Goal: Complete application form

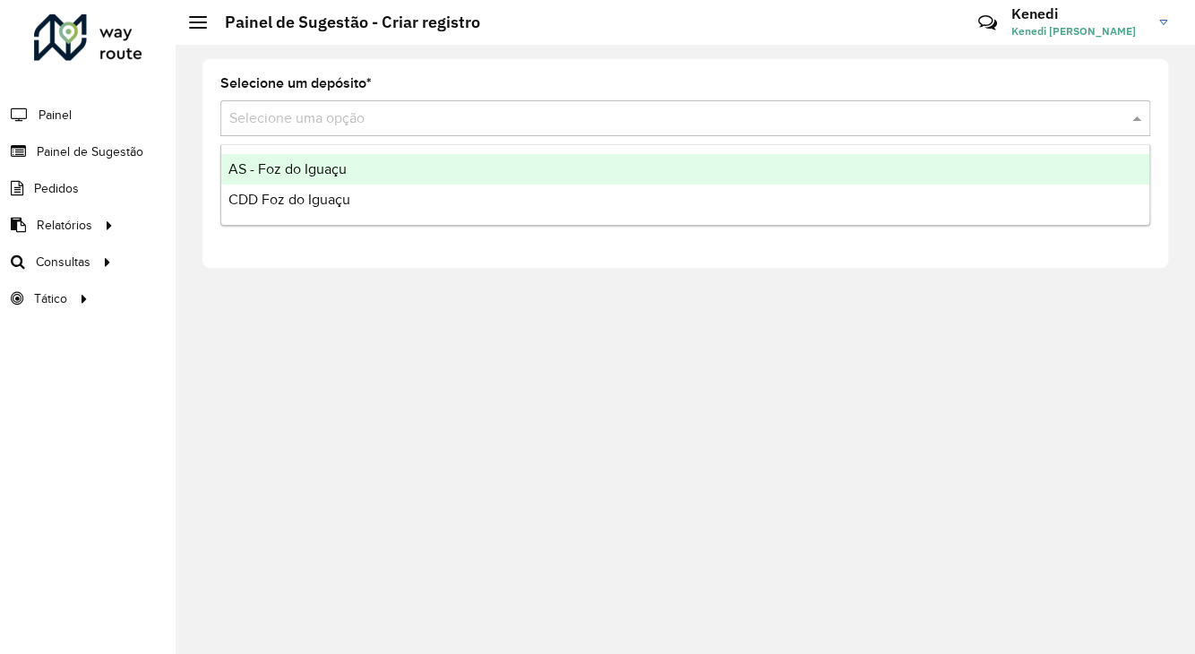
click at [504, 133] on div "Selecione uma opção" at bounding box center [685, 118] width 930 height 36
click at [315, 169] on span "AS - Foz do Iguaçu" at bounding box center [287, 168] width 118 height 15
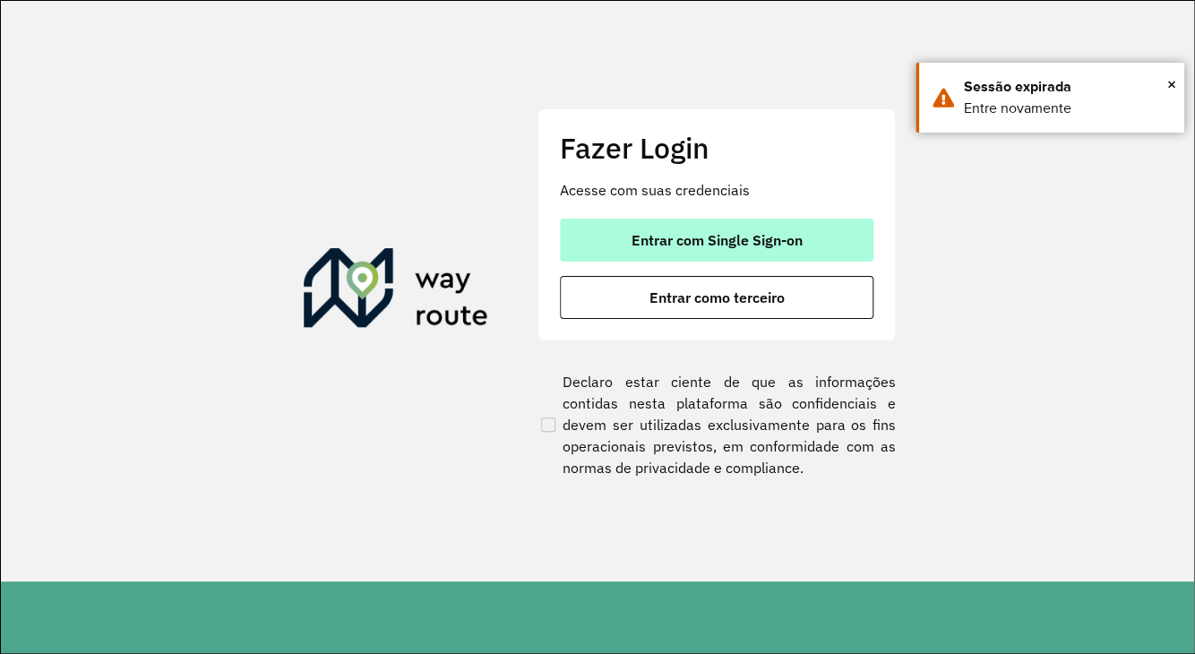
click at [650, 233] on span "Entrar com Single Sign-on" at bounding box center [717, 240] width 171 height 14
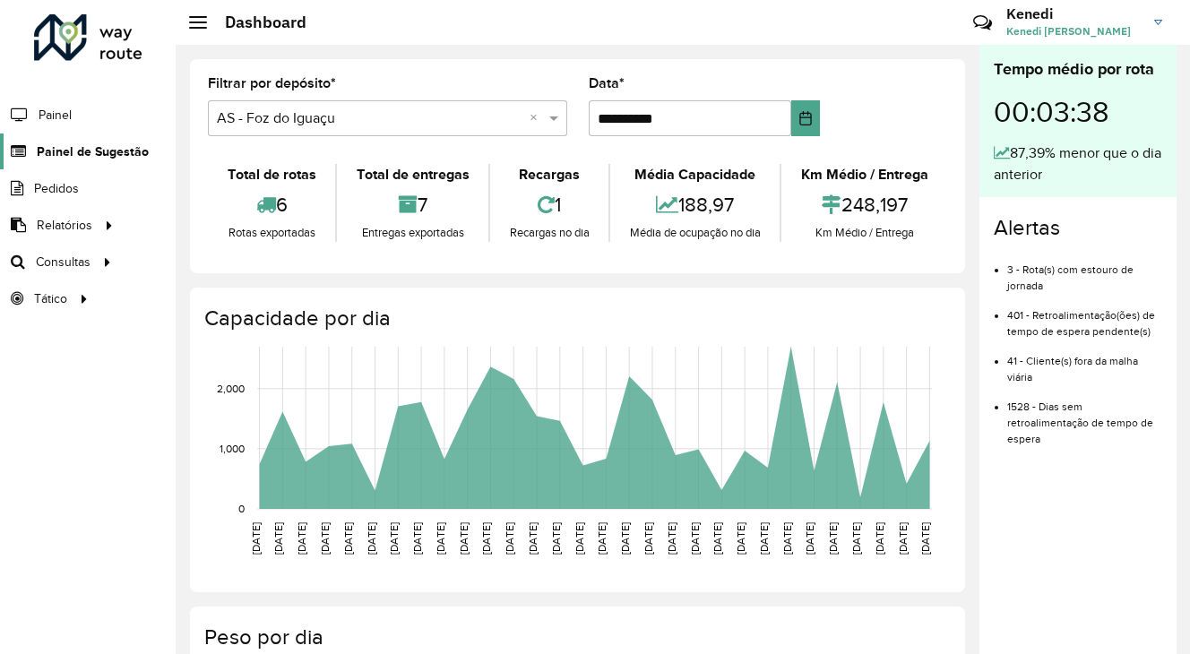
click at [104, 147] on span "Painel de Sugestão" at bounding box center [93, 151] width 112 height 19
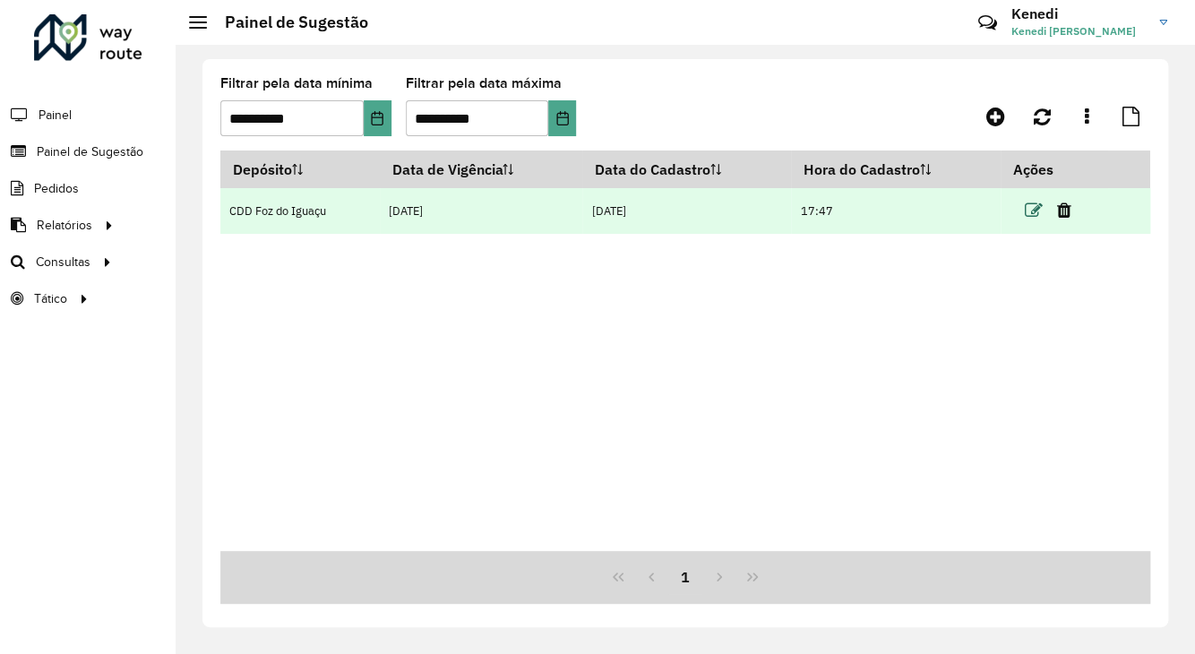
click at [1036, 211] on icon at bounding box center [1033, 211] width 18 height 18
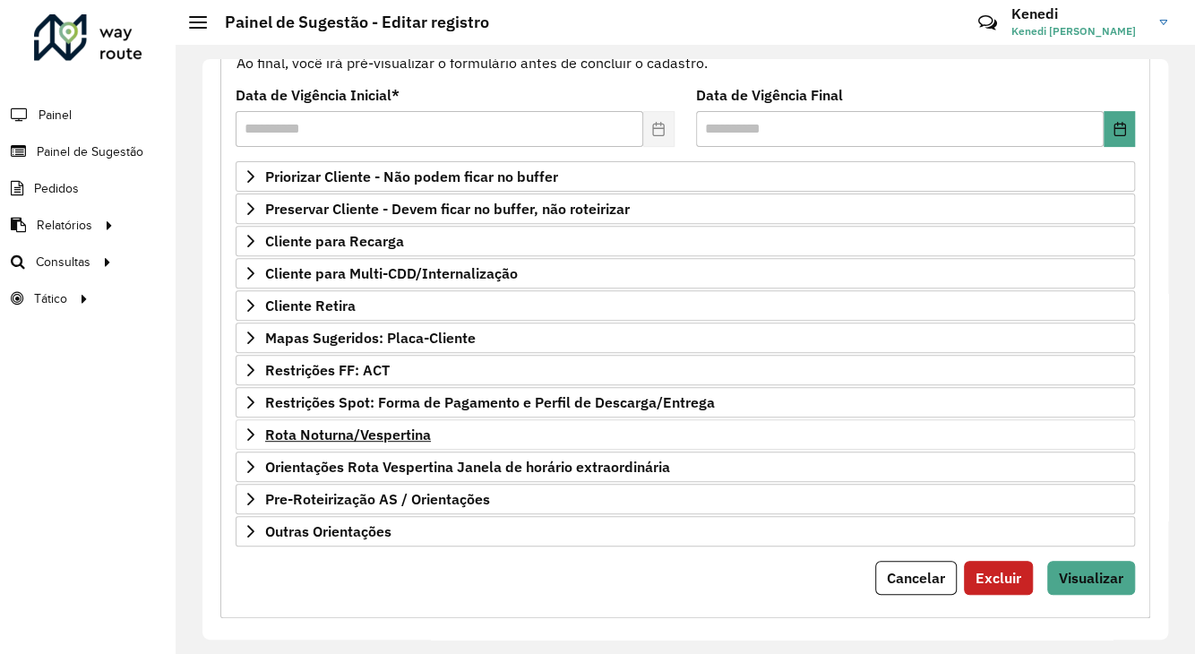
scroll to position [233, 0]
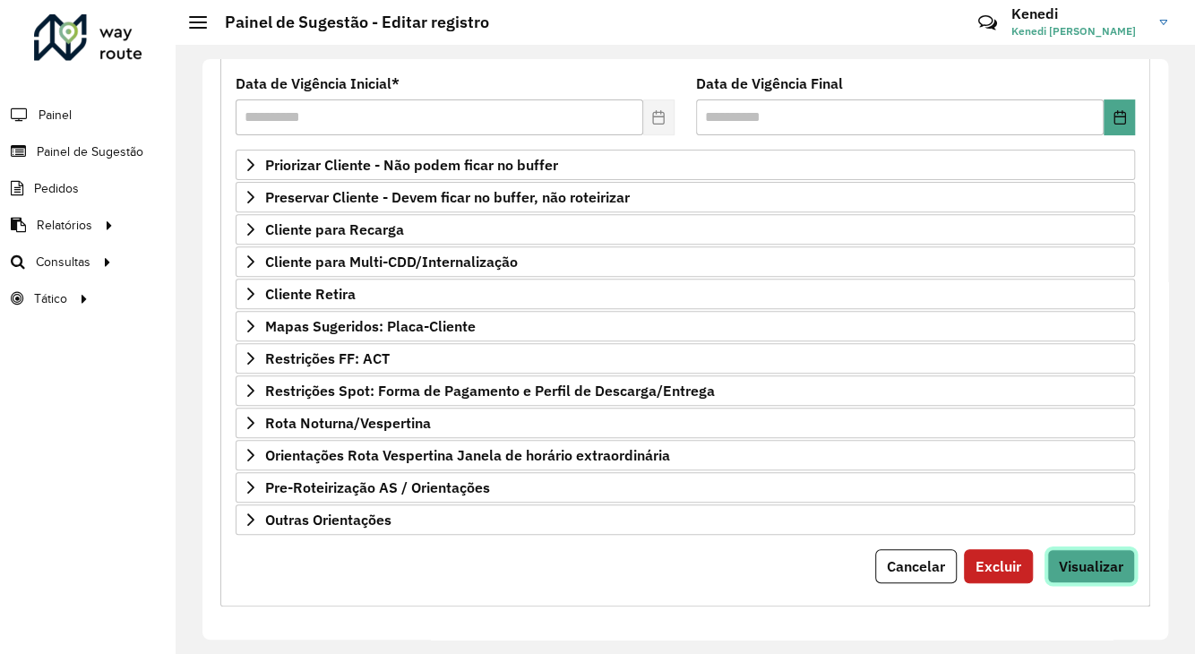
click at [1080, 557] on span "Visualizar" at bounding box center [1091, 566] width 64 height 18
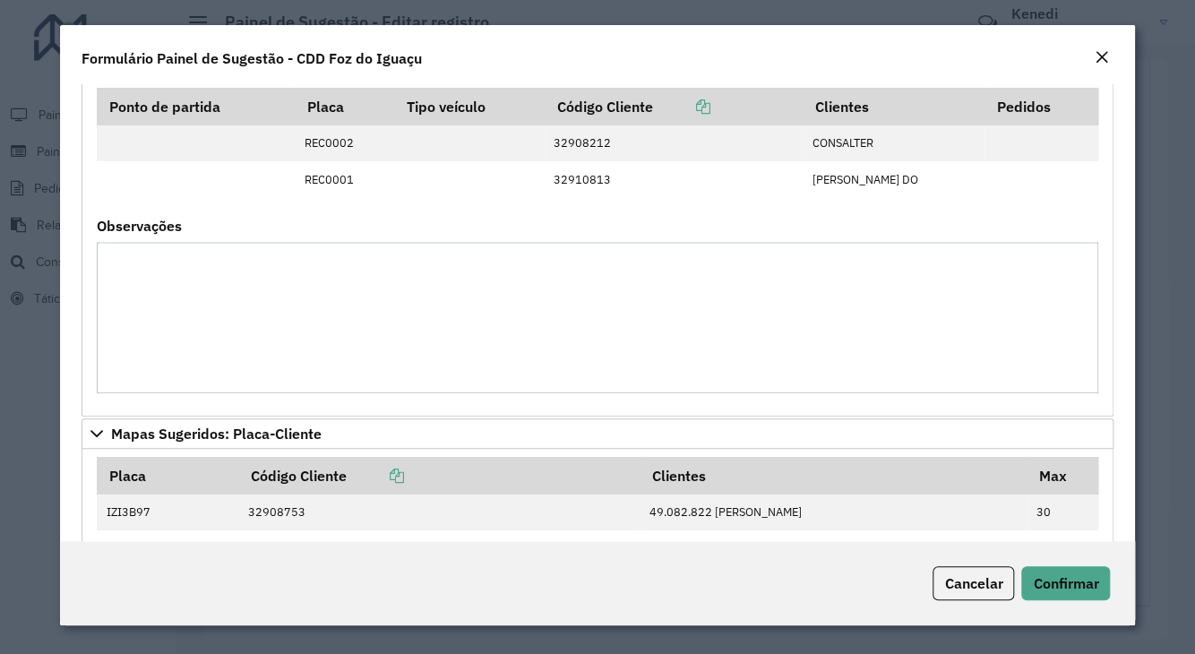
scroll to position [0, 0]
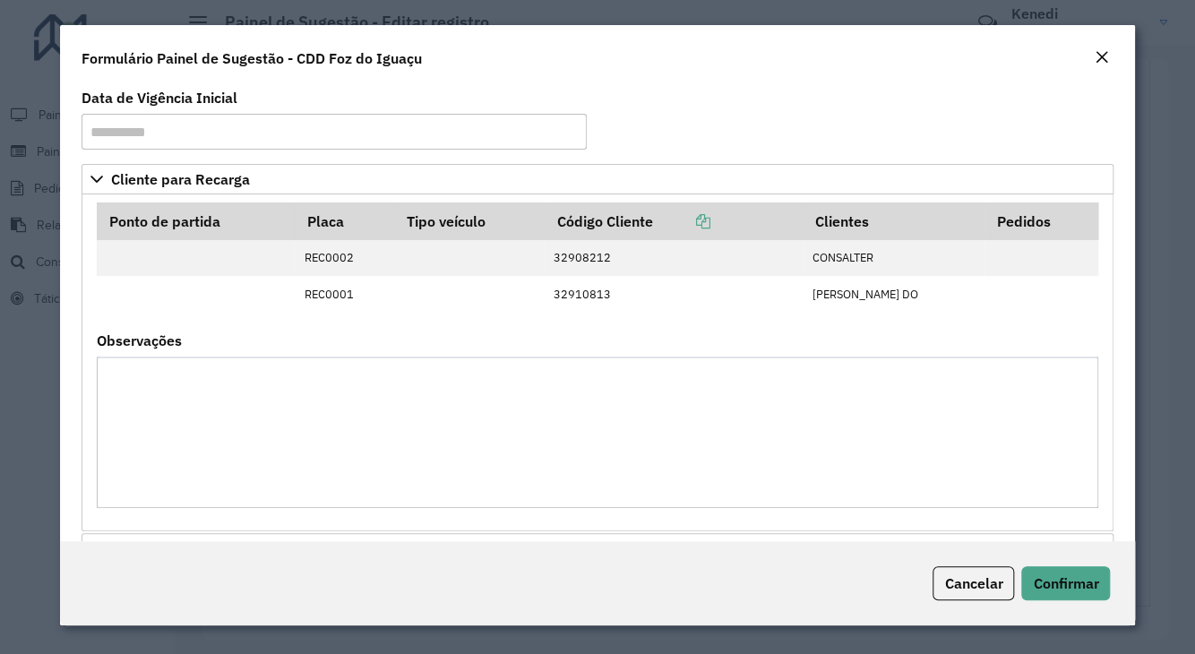
click at [1096, 55] on em "Close" at bounding box center [1101, 57] width 14 height 14
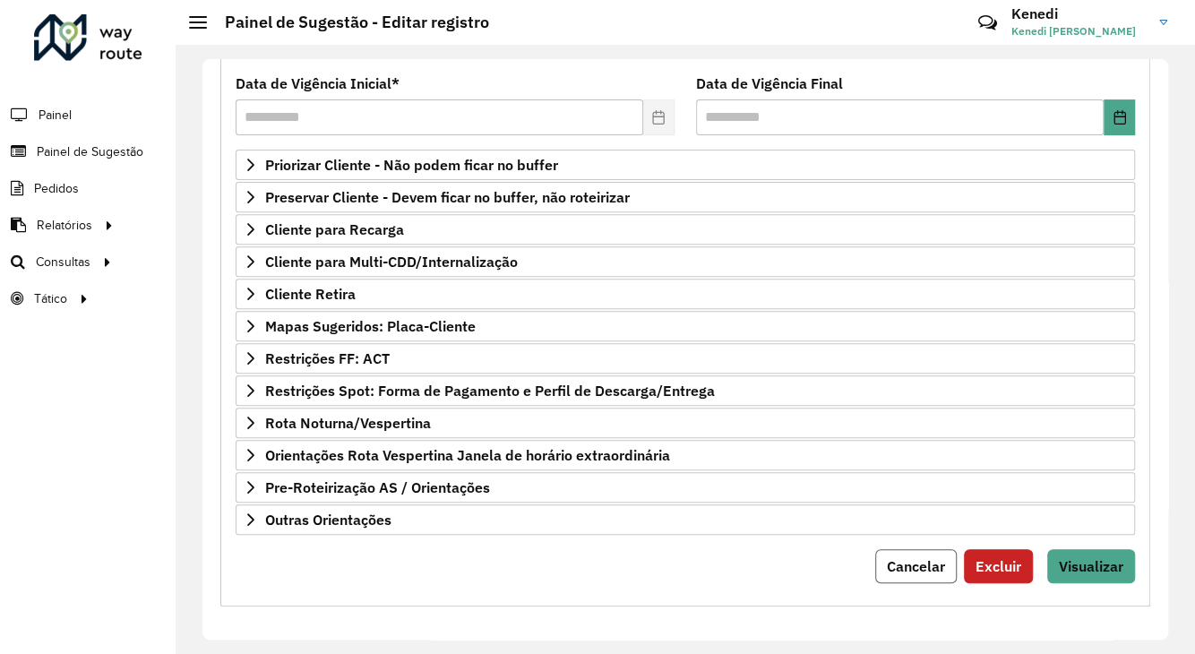
click at [938, 557] on span "Cancelar" at bounding box center [916, 566] width 58 height 18
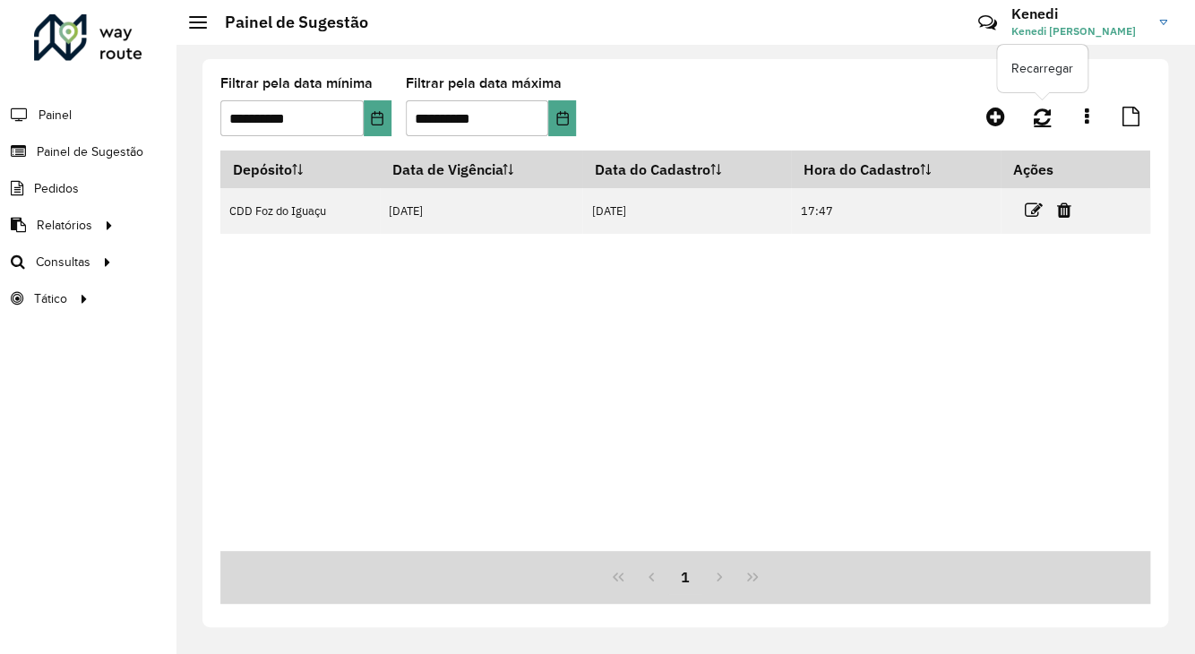
click at [1036, 115] on icon at bounding box center [1042, 117] width 17 height 20
click at [995, 117] on icon at bounding box center [995, 116] width 19 height 21
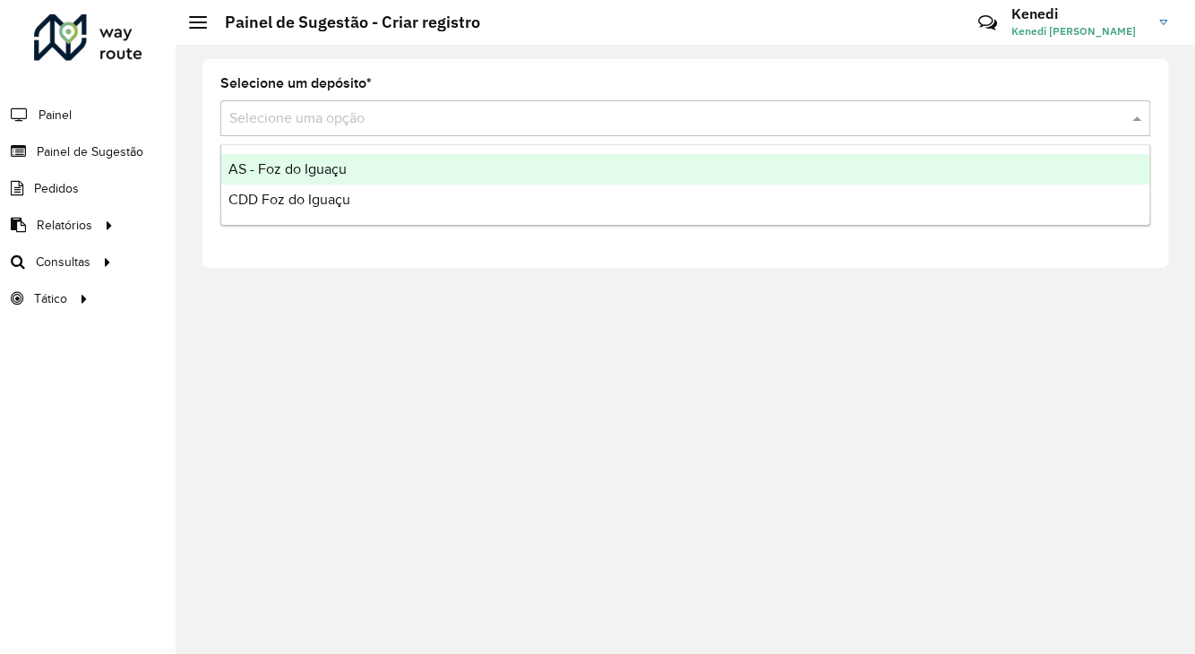
click at [401, 126] on input "text" at bounding box center [667, 118] width 876 height 21
click at [373, 166] on div "AS - Foz do Iguaçu" at bounding box center [685, 169] width 928 height 30
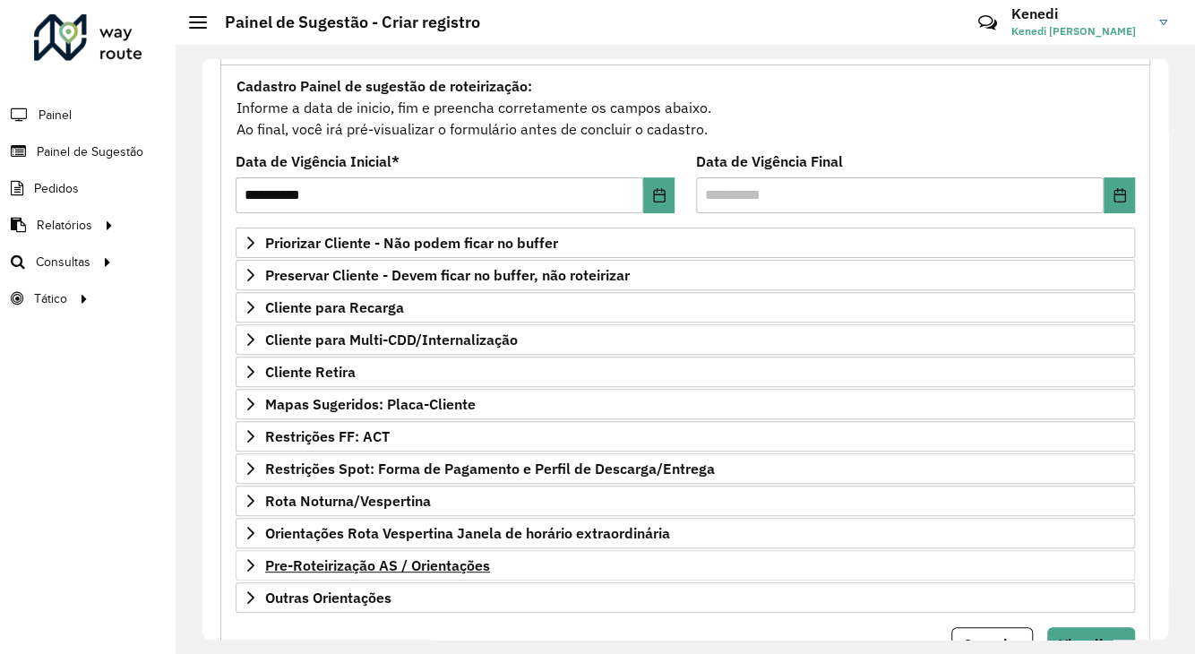
scroll to position [179, 0]
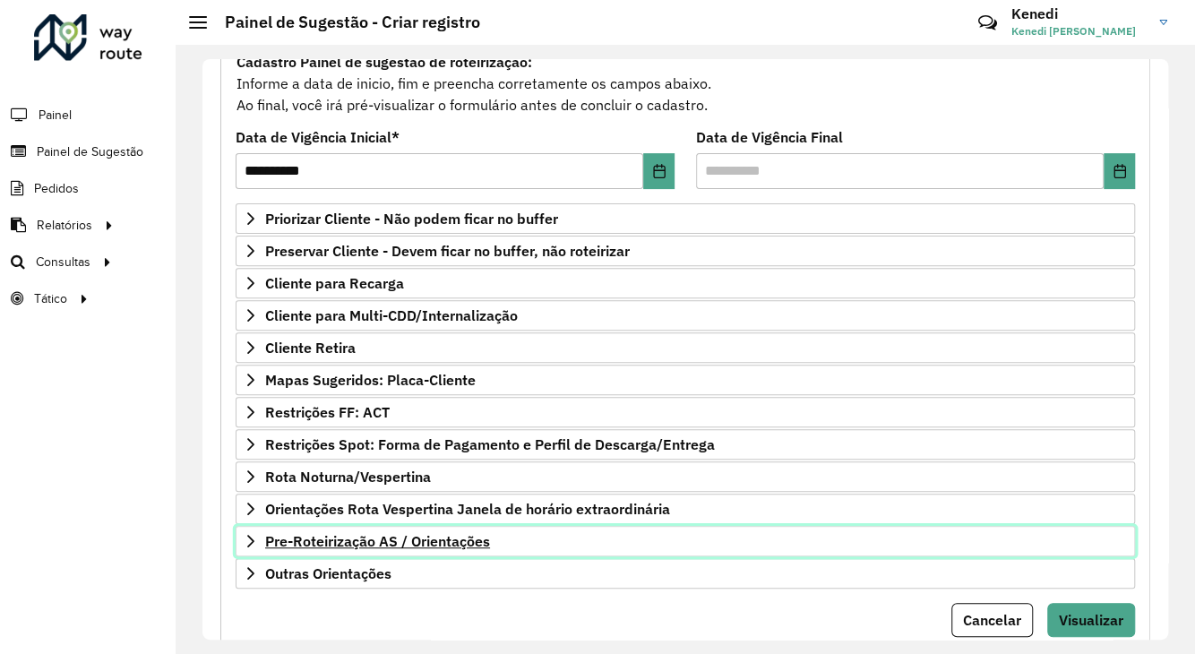
click at [321, 538] on span "Pre-Roteirização AS / Orientações" at bounding box center [377, 541] width 225 height 14
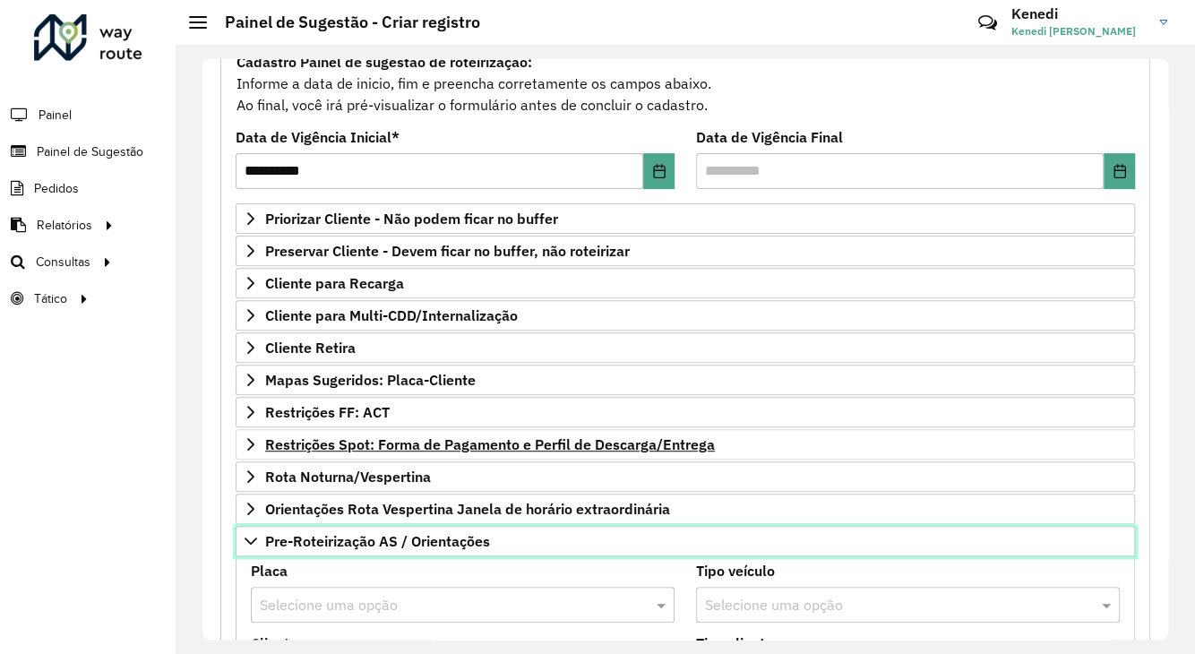
scroll to position [537, 0]
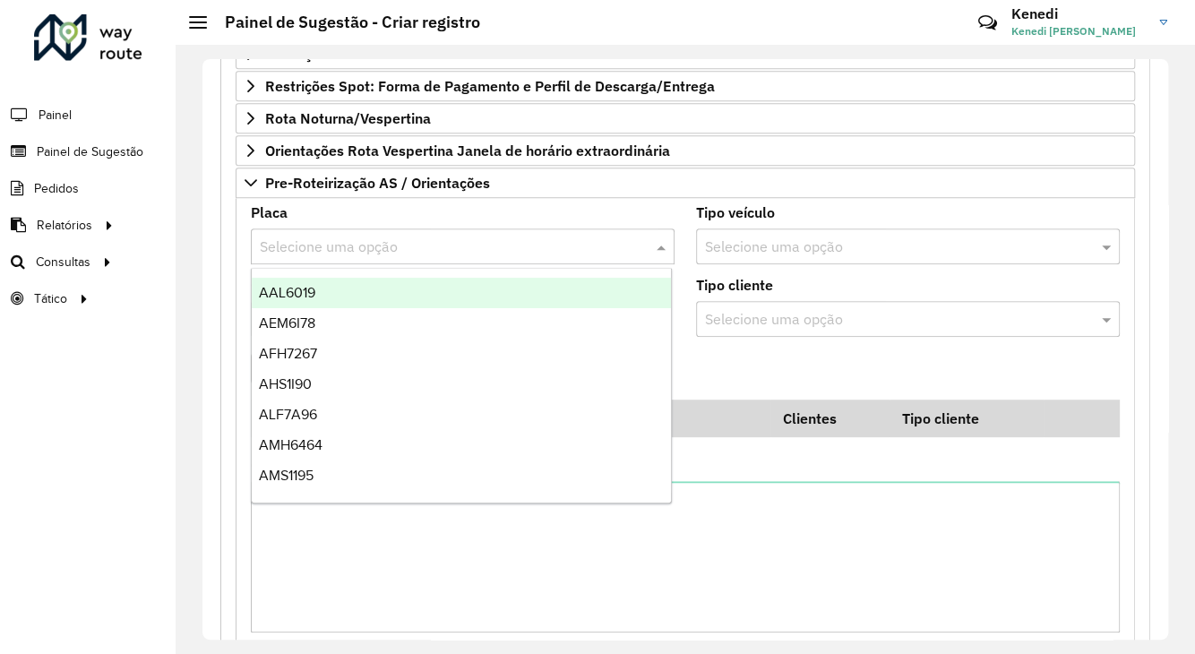
click at [382, 236] on input "text" at bounding box center [445, 246] width 370 height 21
type input "***"
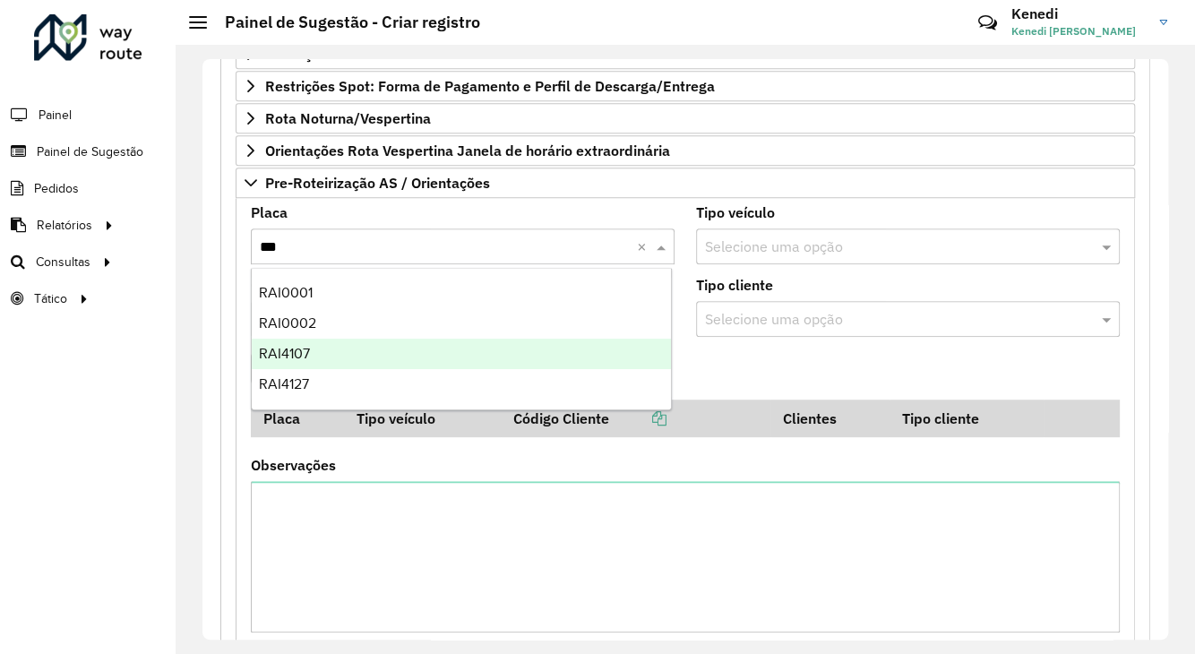
click at [337, 360] on div "RAI4107" at bounding box center [461, 354] width 419 height 30
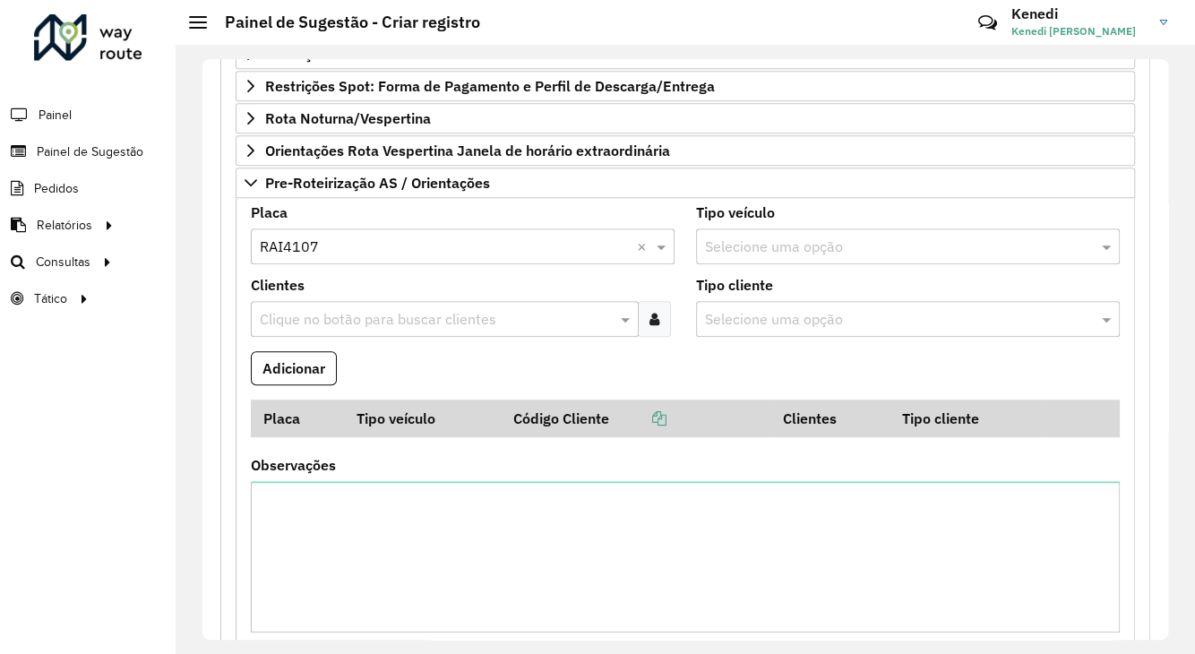
click at [355, 316] on input "text" at bounding box center [435, 319] width 361 height 21
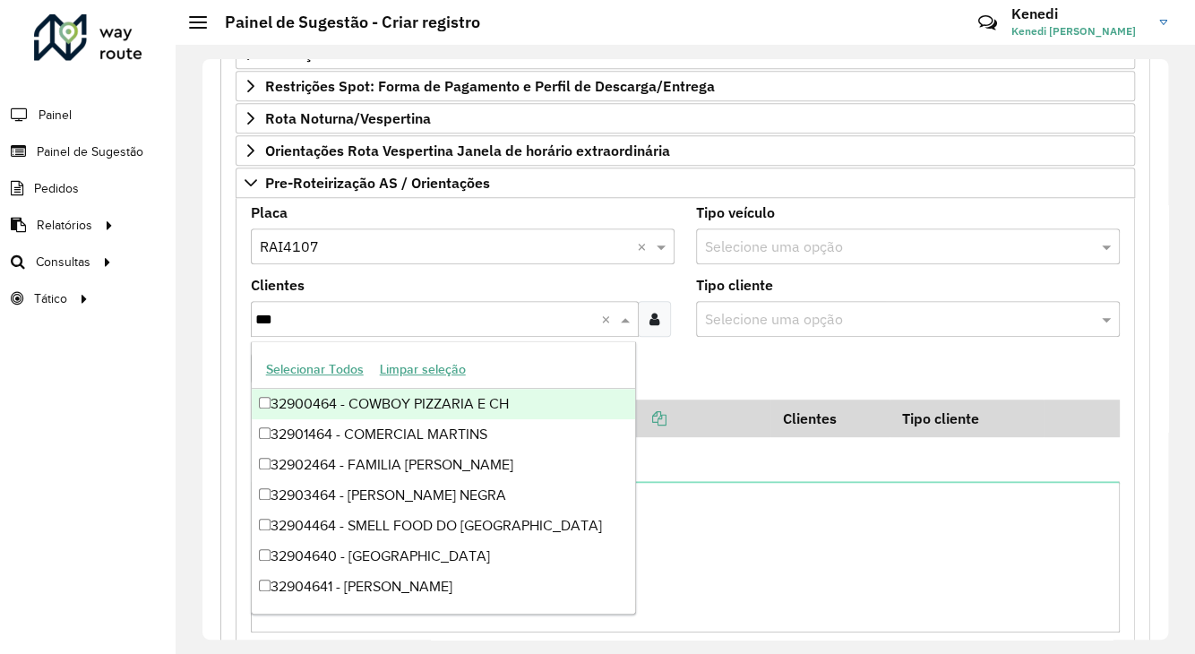
type input "****"
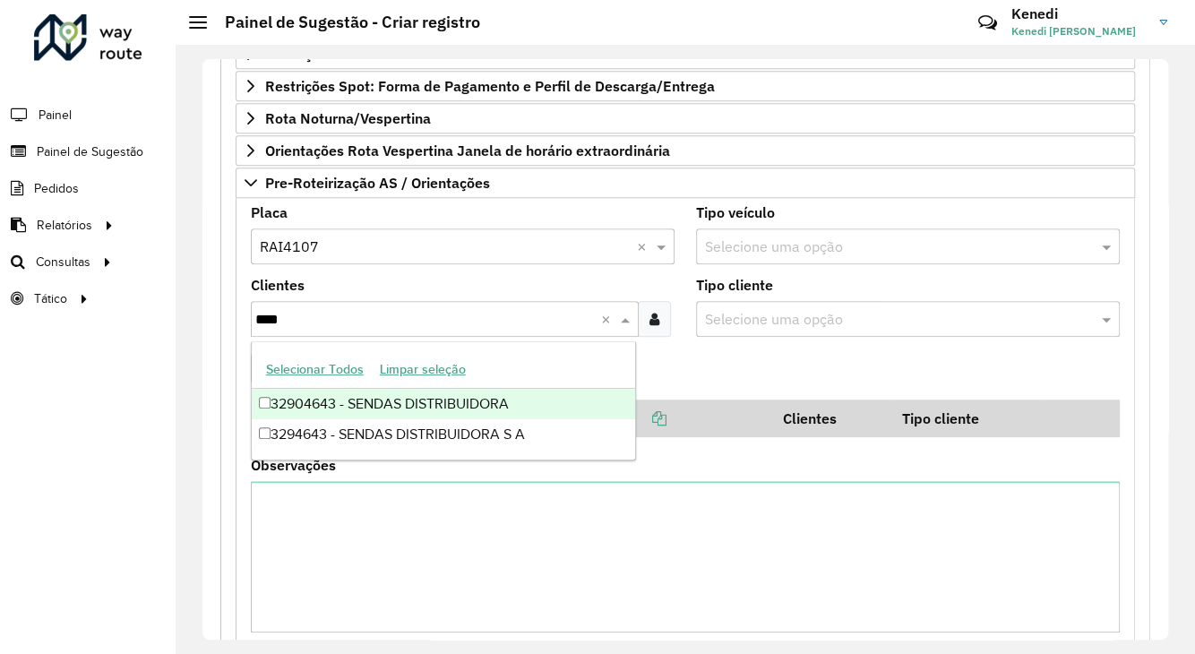
click at [330, 406] on div "32904643 - SENDAS DISTRIBUIDORA" at bounding box center [443, 404] width 383 height 30
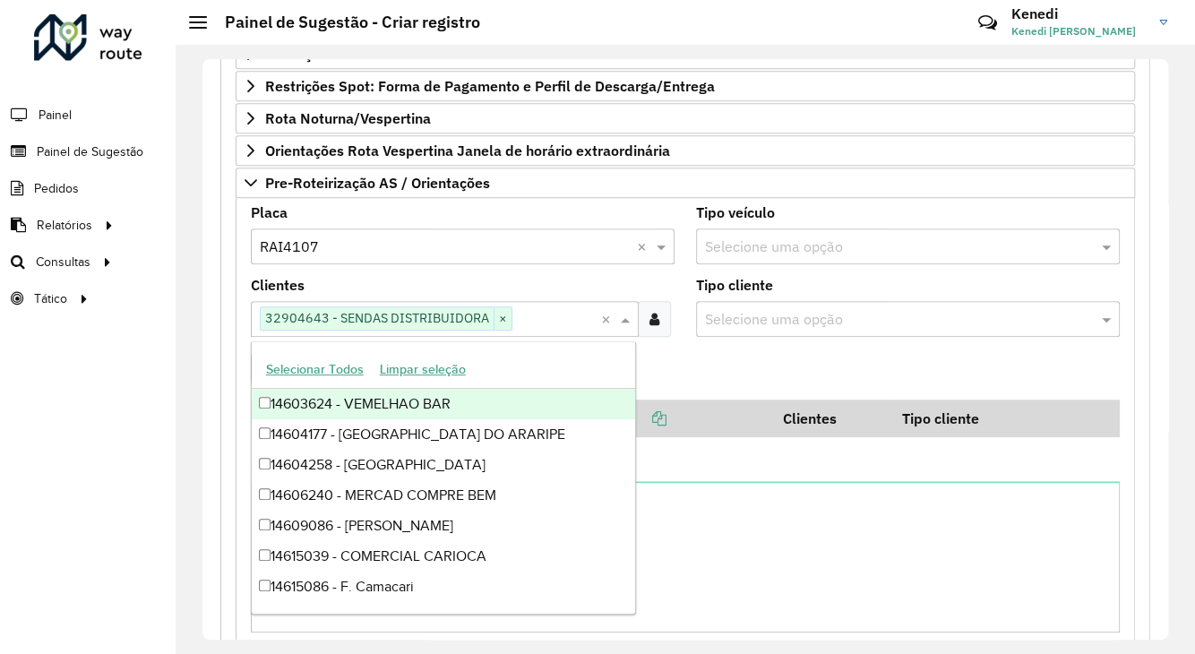
click at [753, 365] on formly-field "Adicionar" at bounding box center [685, 375] width 890 height 48
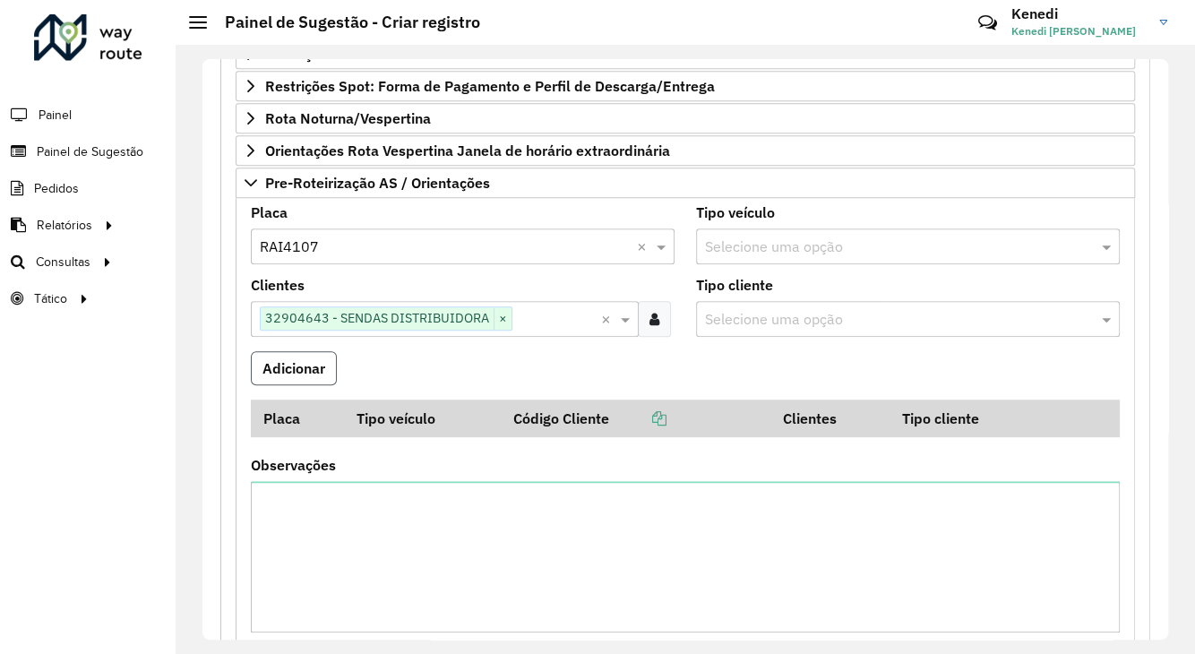
click at [297, 366] on button "Adicionar" at bounding box center [294, 368] width 86 height 34
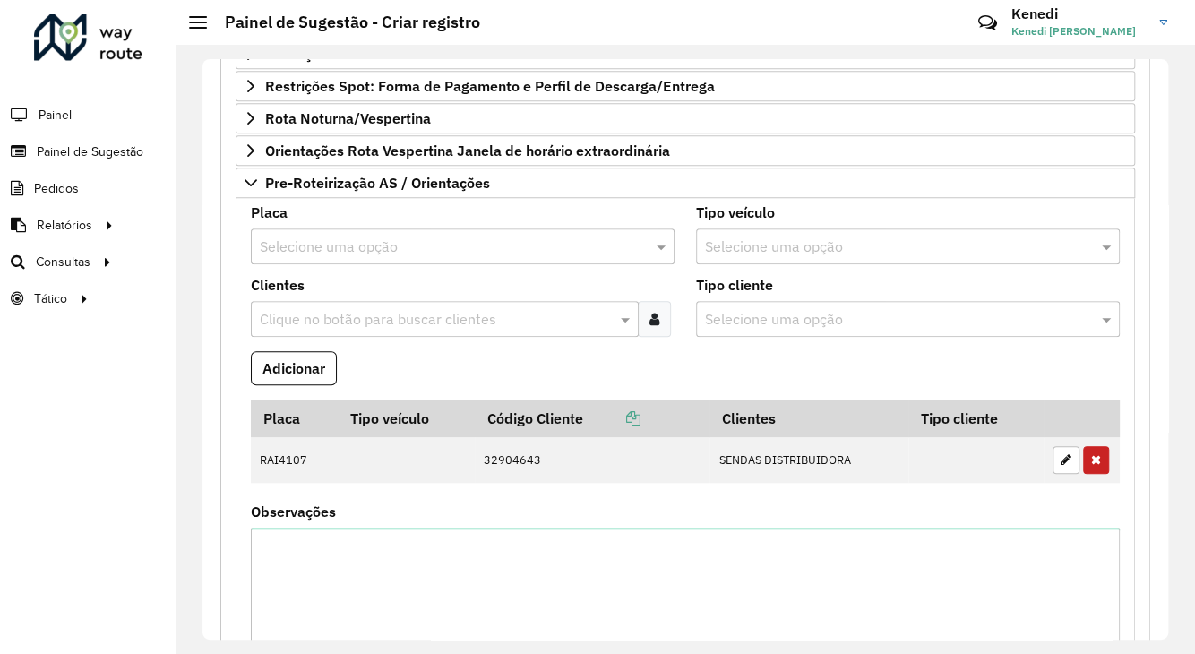
click at [331, 245] on input "text" at bounding box center [445, 246] width 370 height 21
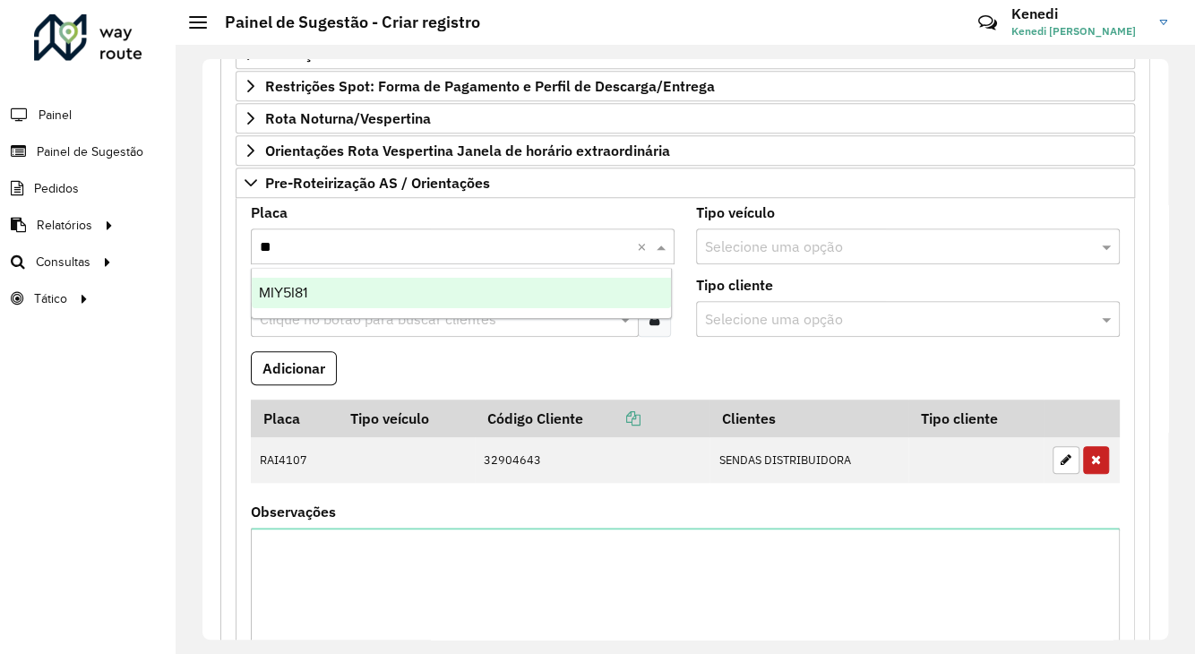
type input "***"
click at [273, 292] on span "MIY5I81" at bounding box center [283, 292] width 48 height 15
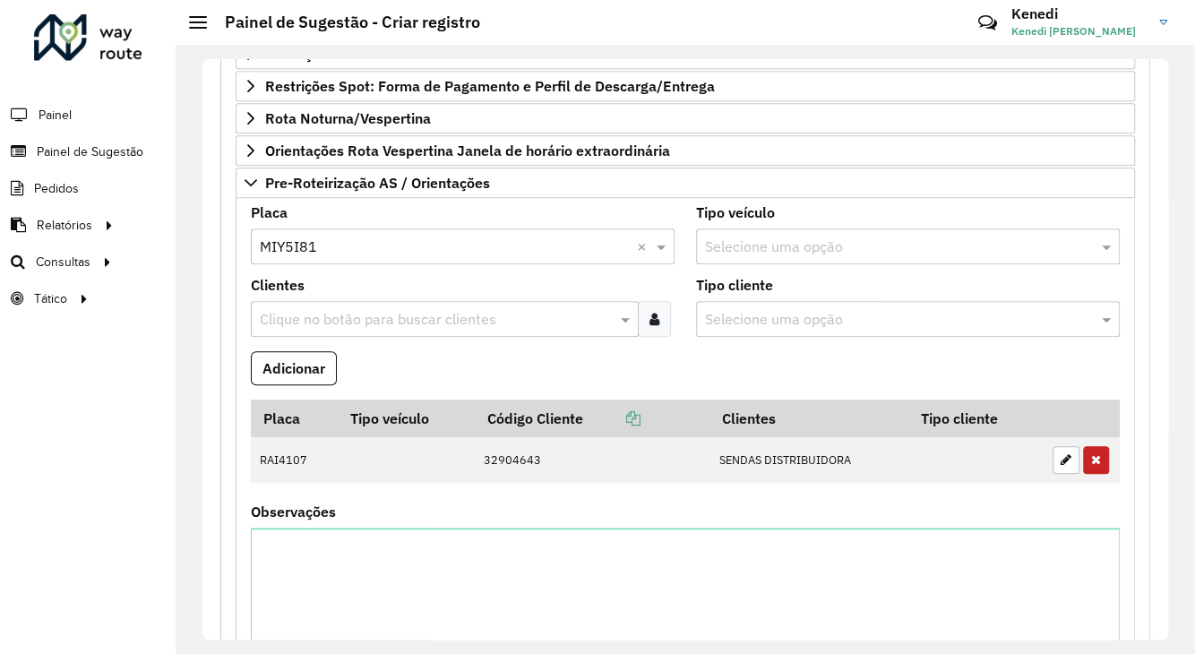
click at [279, 310] on input "text" at bounding box center [435, 319] width 361 height 21
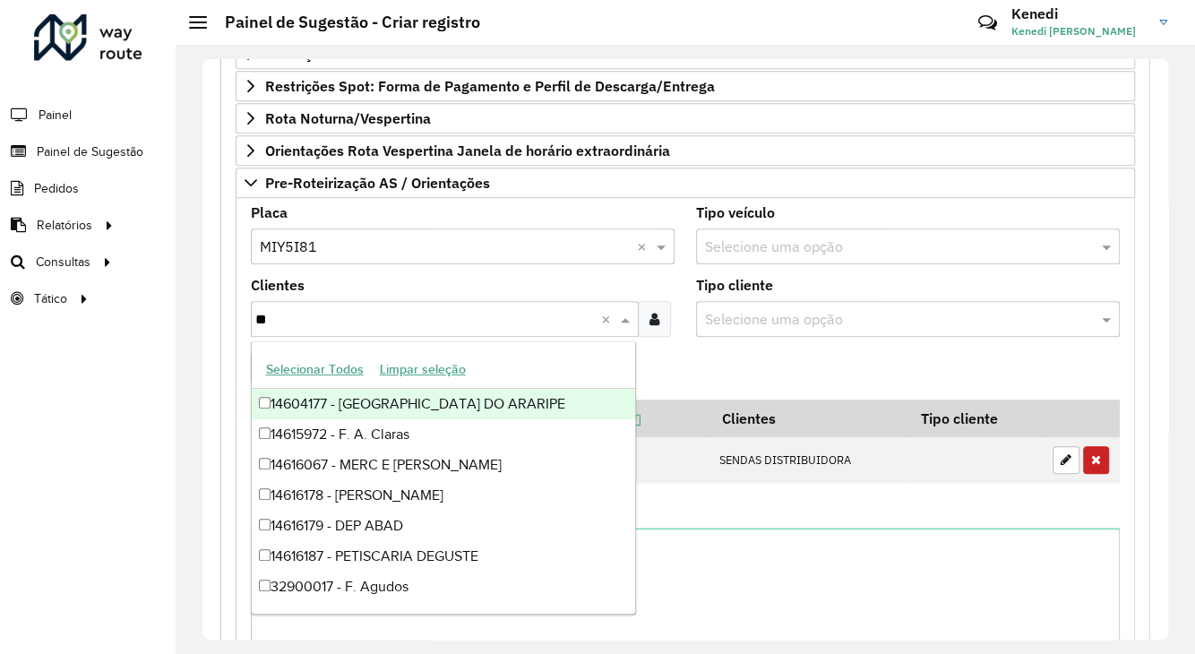
type input "***"
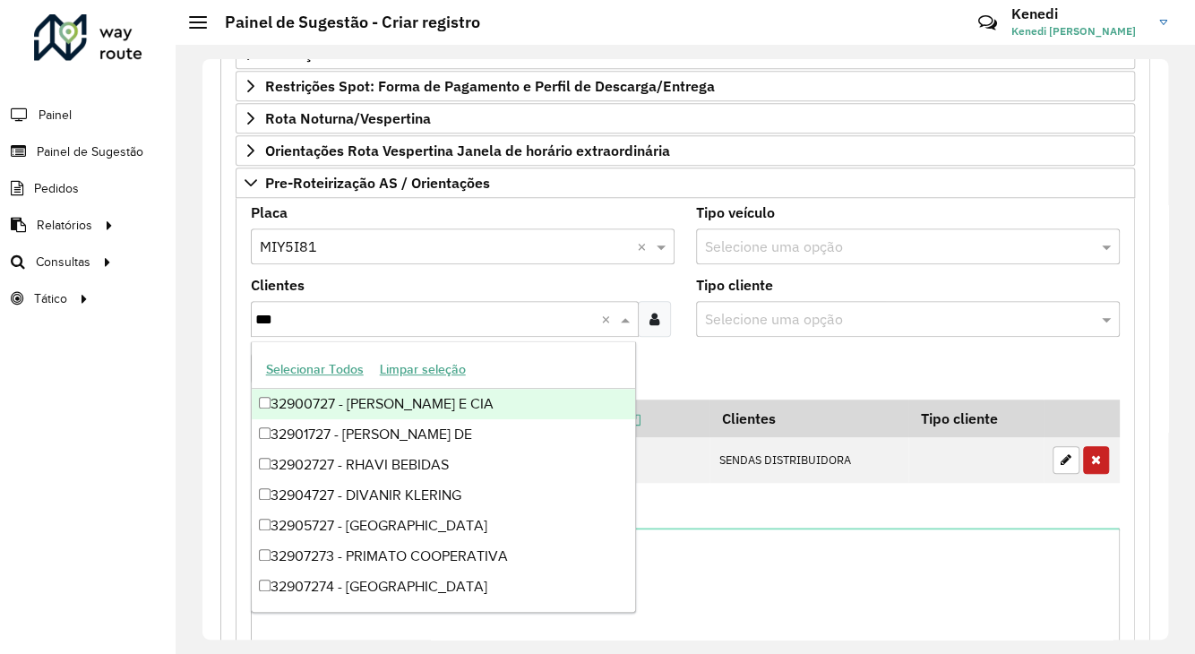
click at [301, 402] on div "32900727 - [PERSON_NAME] E CIA" at bounding box center [443, 404] width 383 height 30
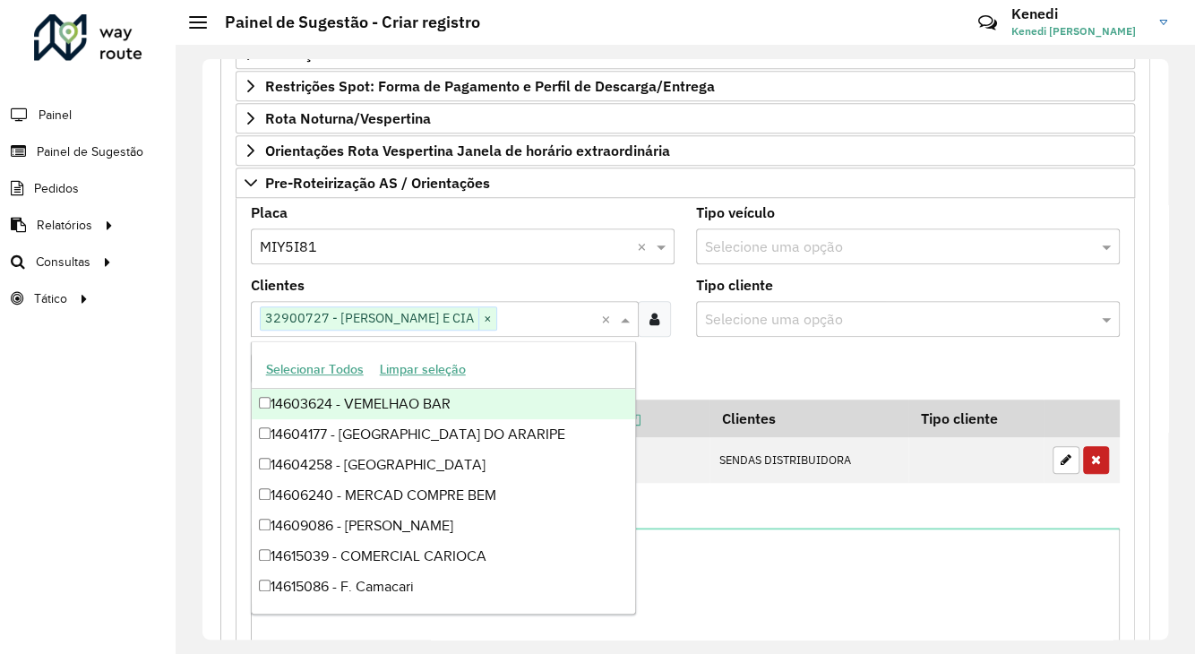
click at [715, 368] on formly-field "Adicionar" at bounding box center [685, 375] width 890 height 48
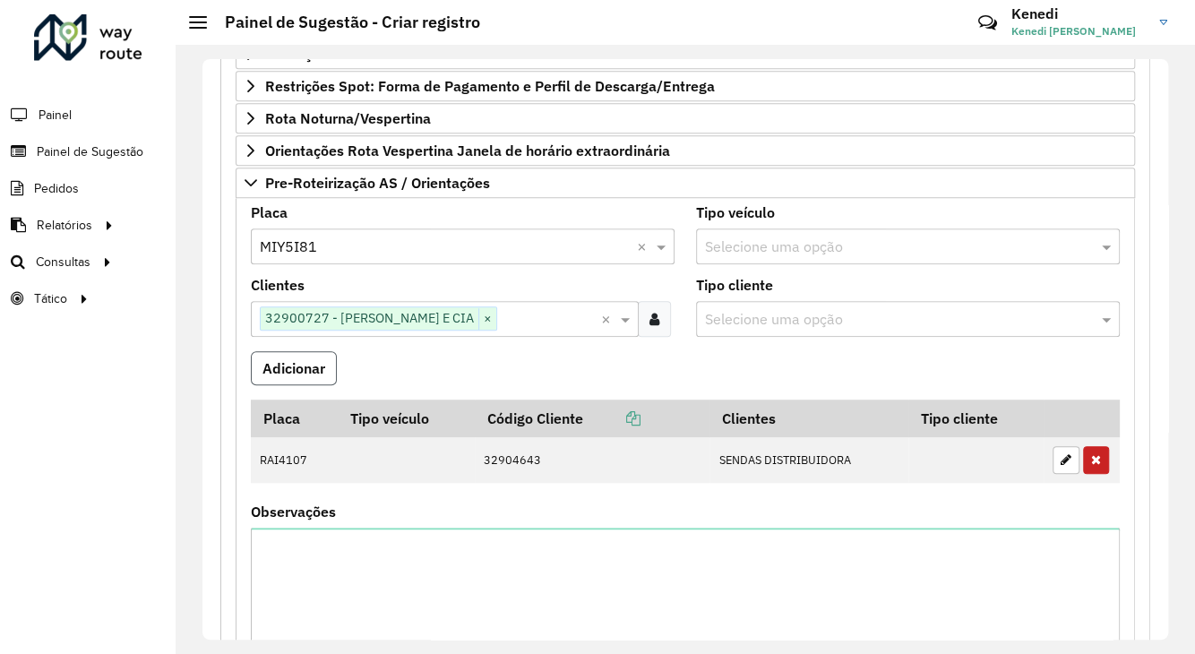
click at [319, 363] on button "Adicionar" at bounding box center [294, 368] width 86 height 34
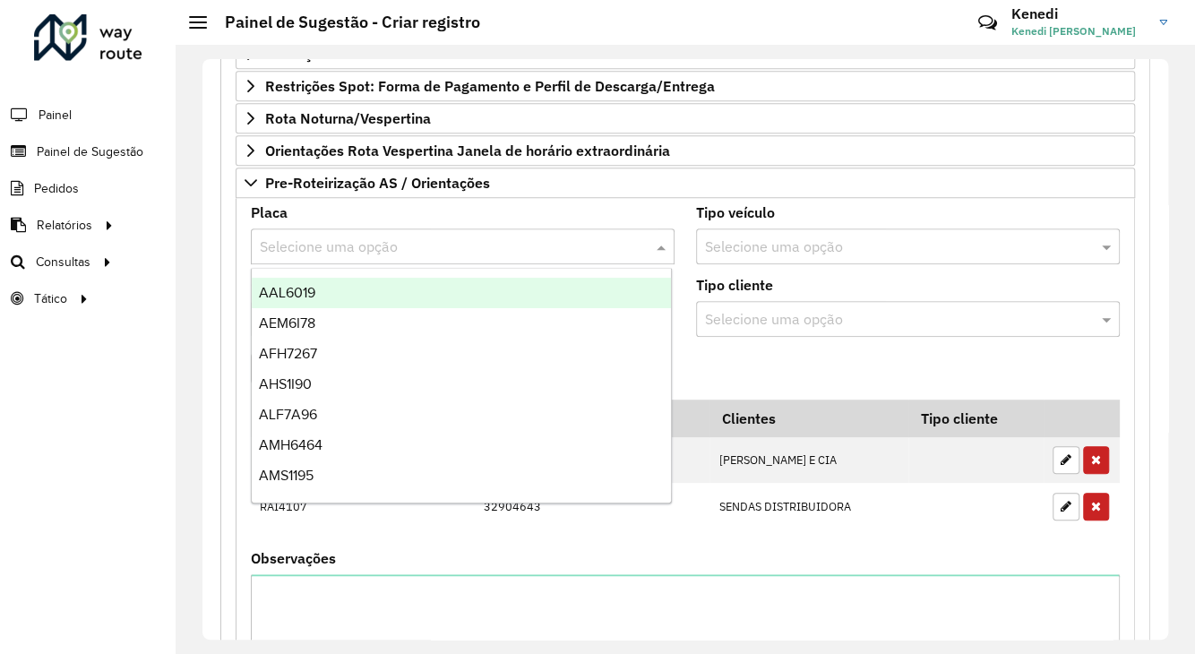
click at [333, 238] on input "text" at bounding box center [445, 246] width 370 height 21
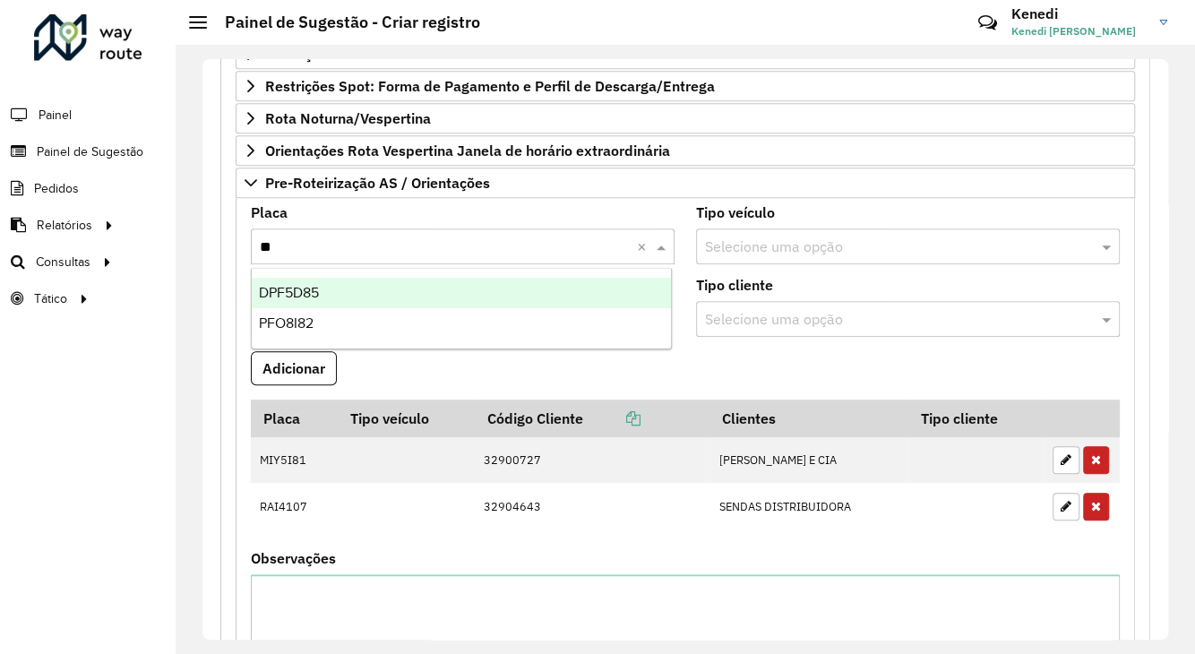
type input "***"
click at [319, 286] on div "PFO8I82" at bounding box center [461, 293] width 419 height 30
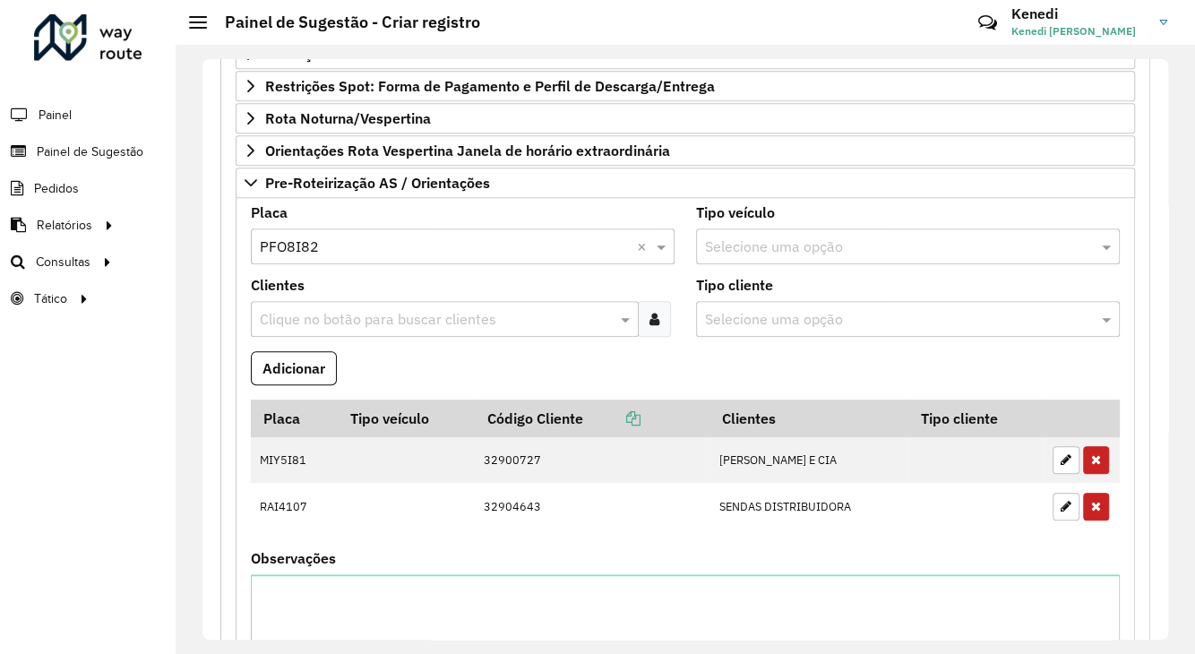
click at [314, 319] on input "text" at bounding box center [435, 319] width 361 height 21
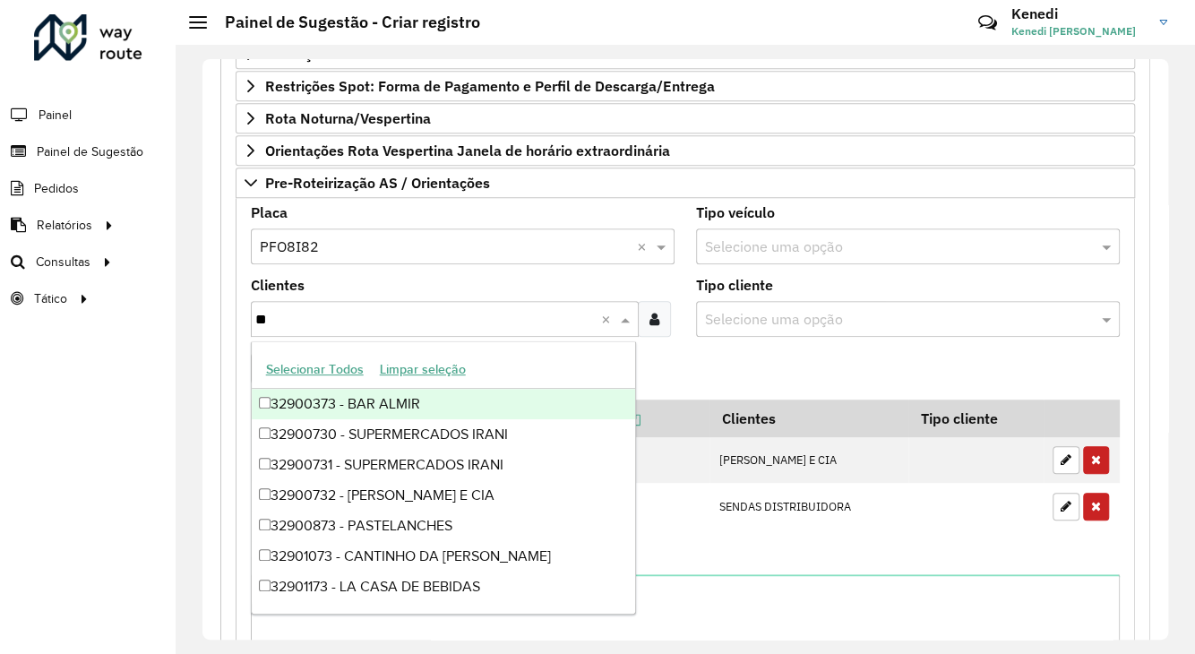
type input "***"
click at [311, 404] on div "32900732 - [PERSON_NAME] E CIA" at bounding box center [443, 404] width 383 height 30
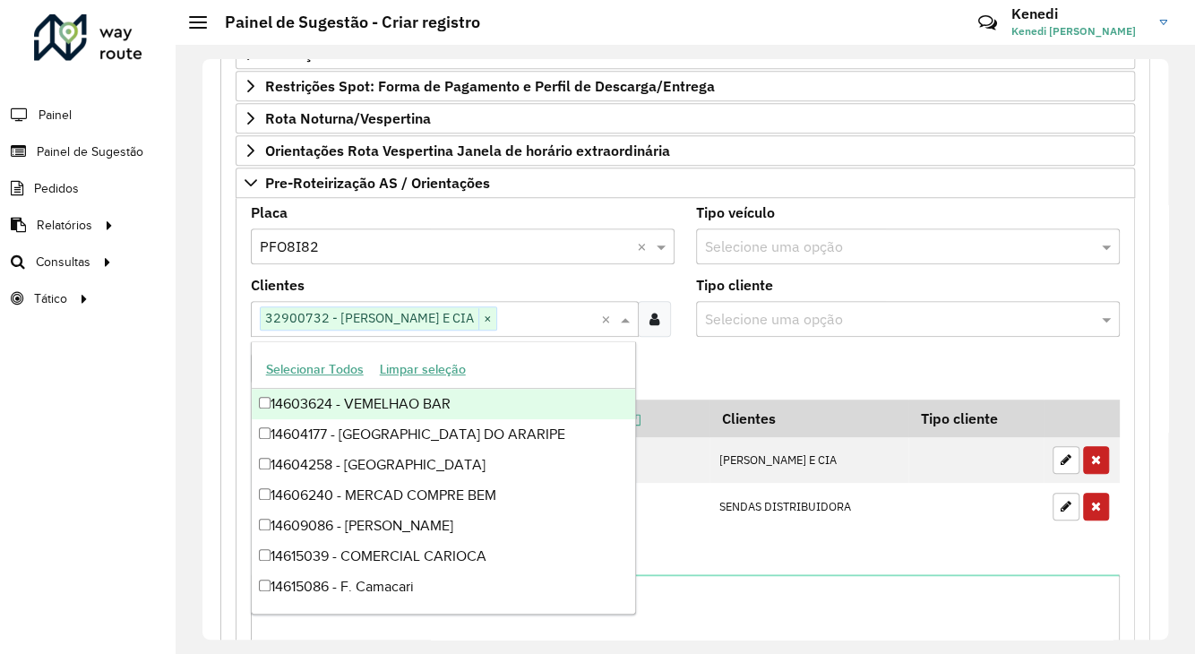
click at [720, 371] on formly-field "Adicionar" at bounding box center [685, 375] width 890 height 48
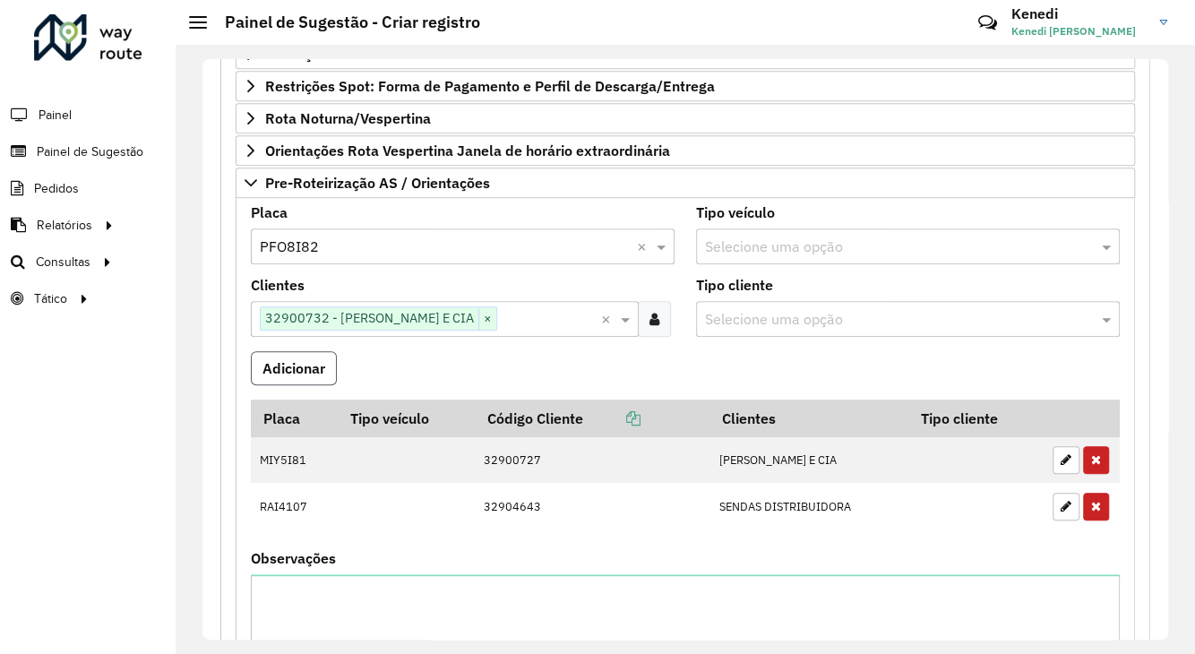
click at [303, 374] on button "Adicionar" at bounding box center [294, 368] width 86 height 34
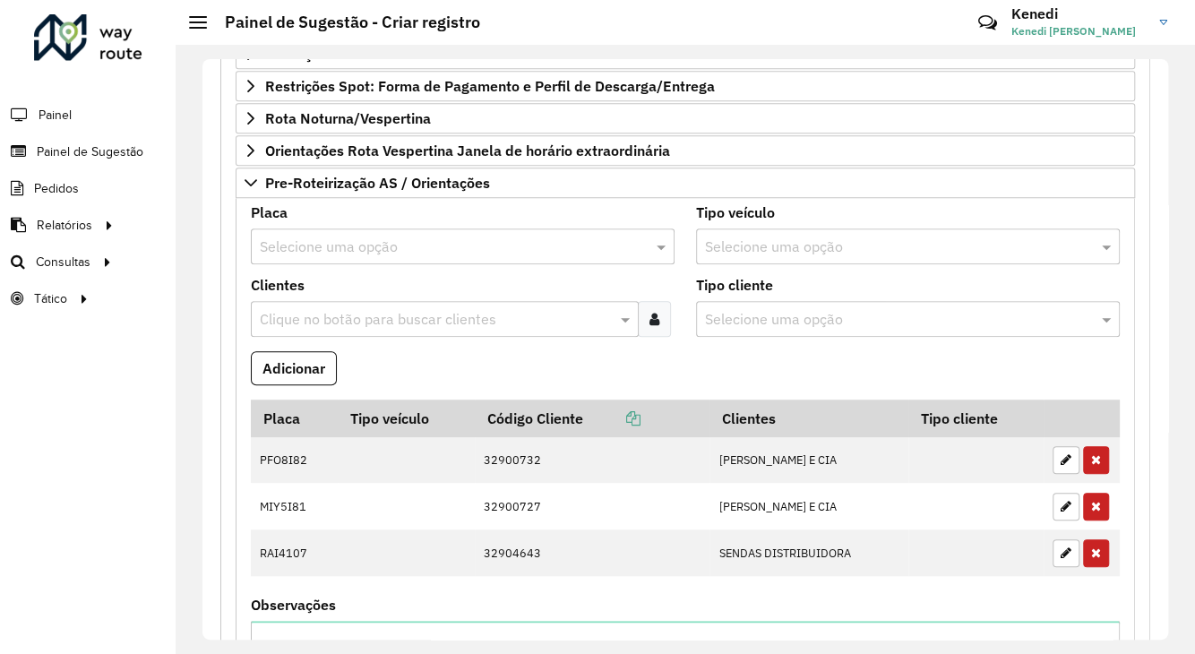
click at [351, 237] on input "text" at bounding box center [445, 246] width 370 height 21
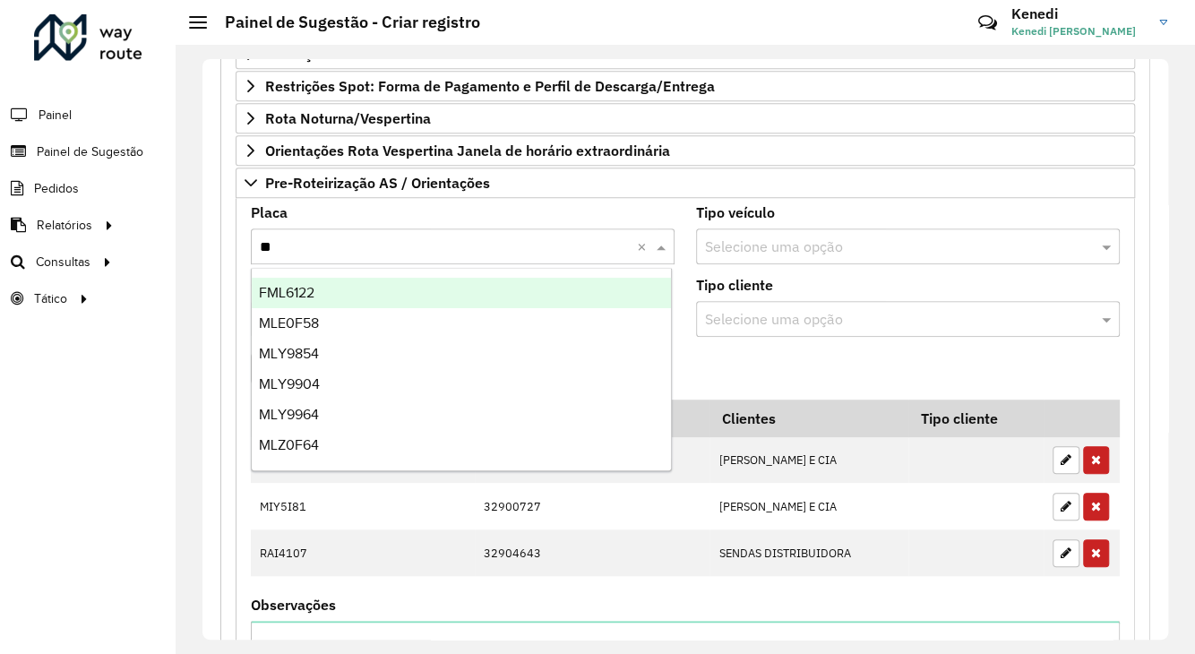
type input "***"
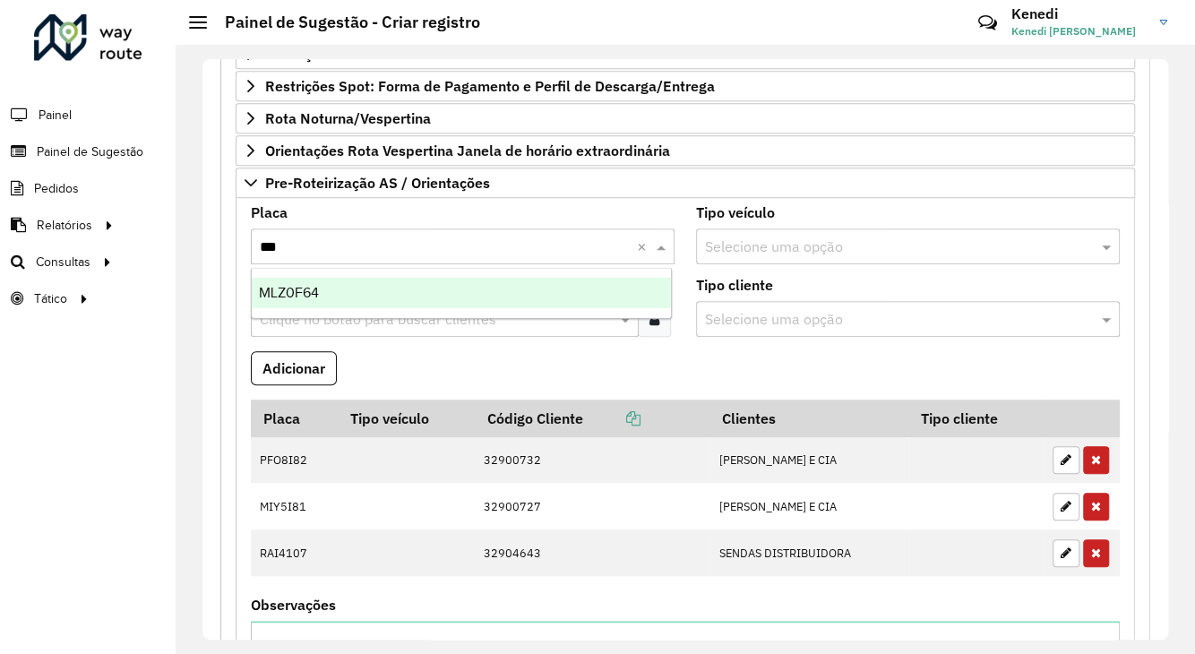
click at [325, 293] on div "MLZ0F64" at bounding box center [461, 293] width 419 height 30
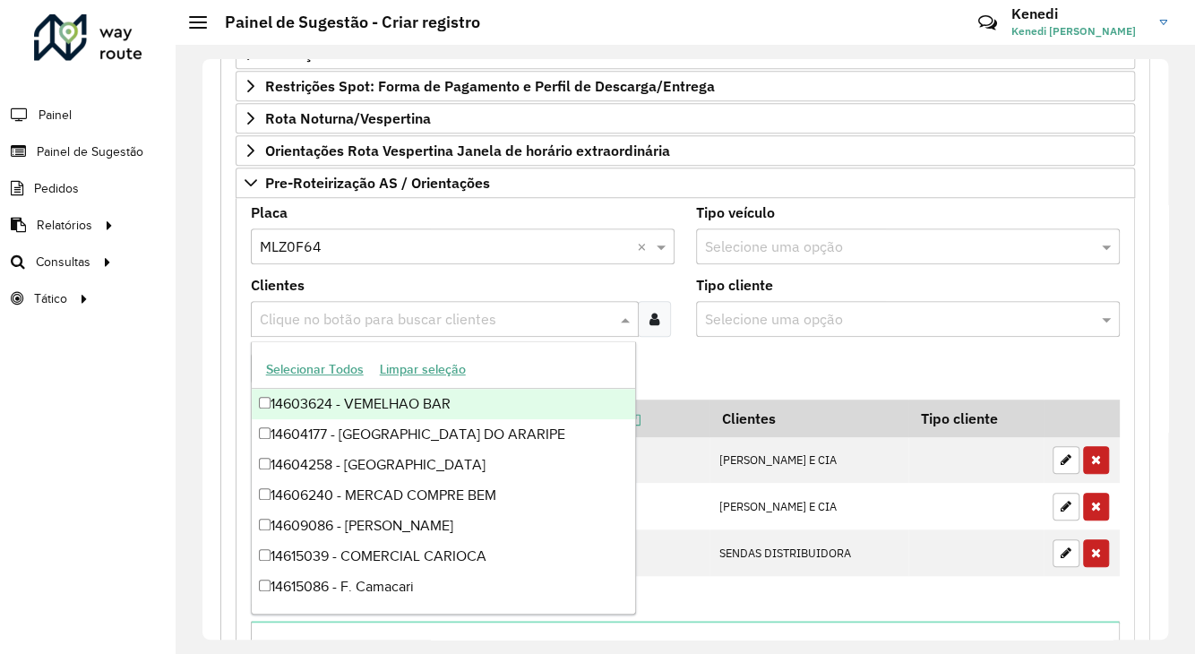
click at [319, 311] on input "text" at bounding box center [435, 319] width 361 height 21
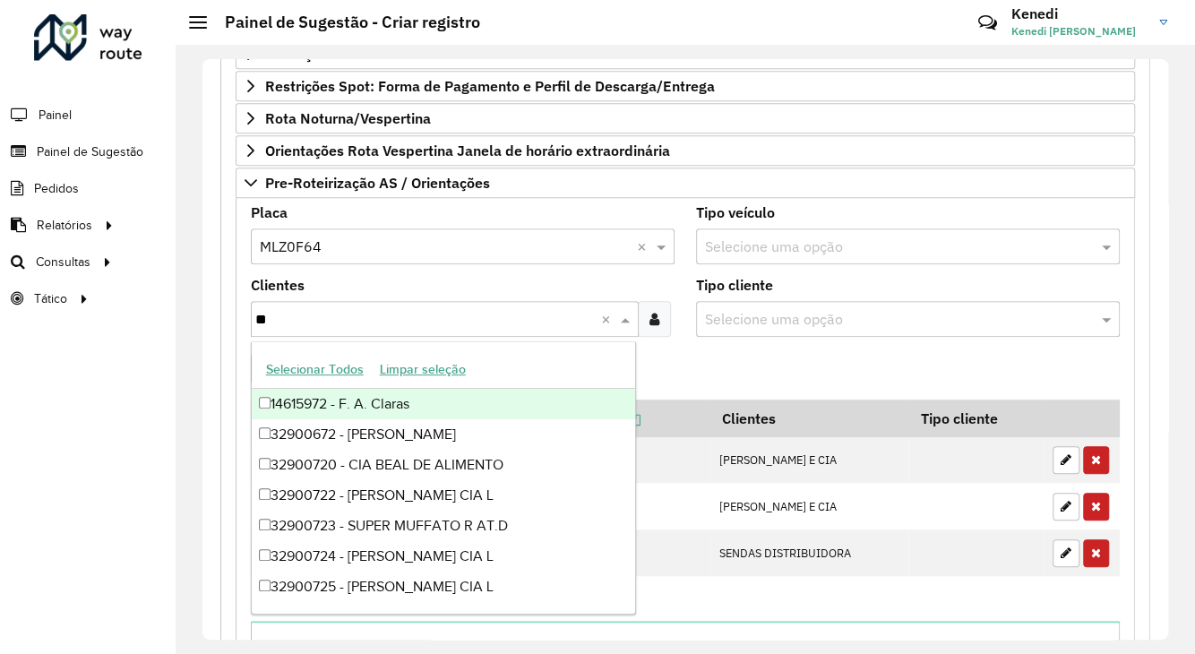
type input "***"
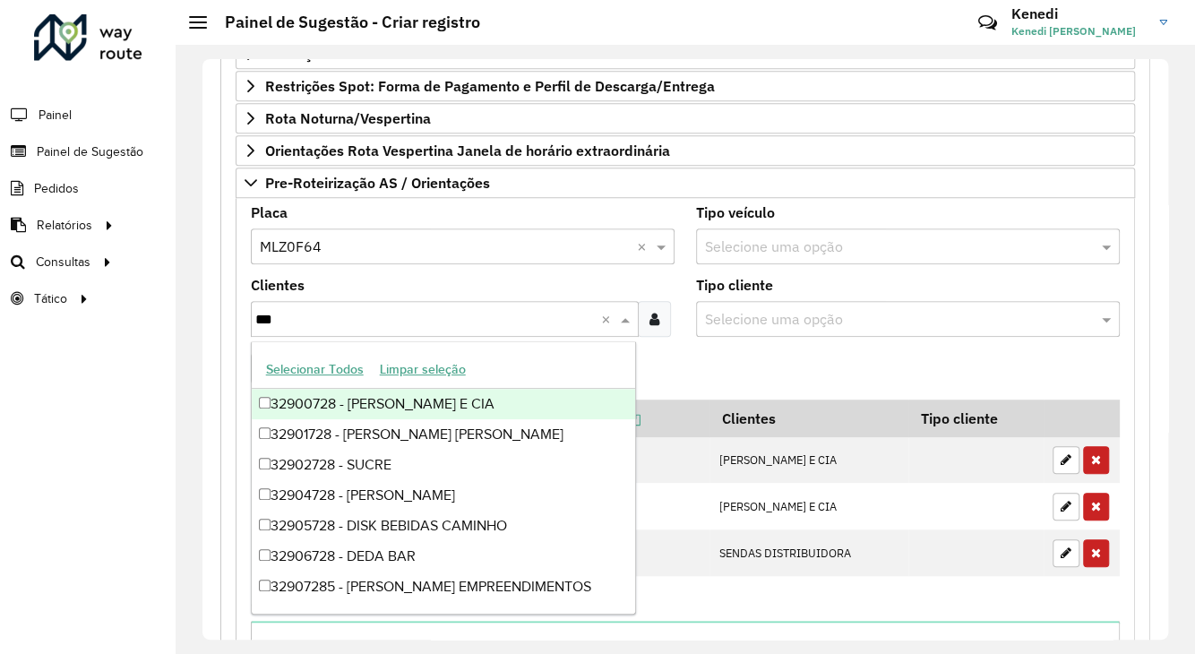
click at [310, 406] on div "32900728 - [PERSON_NAME] E CIA" at bounding box center [443, 404] width 383 height 30
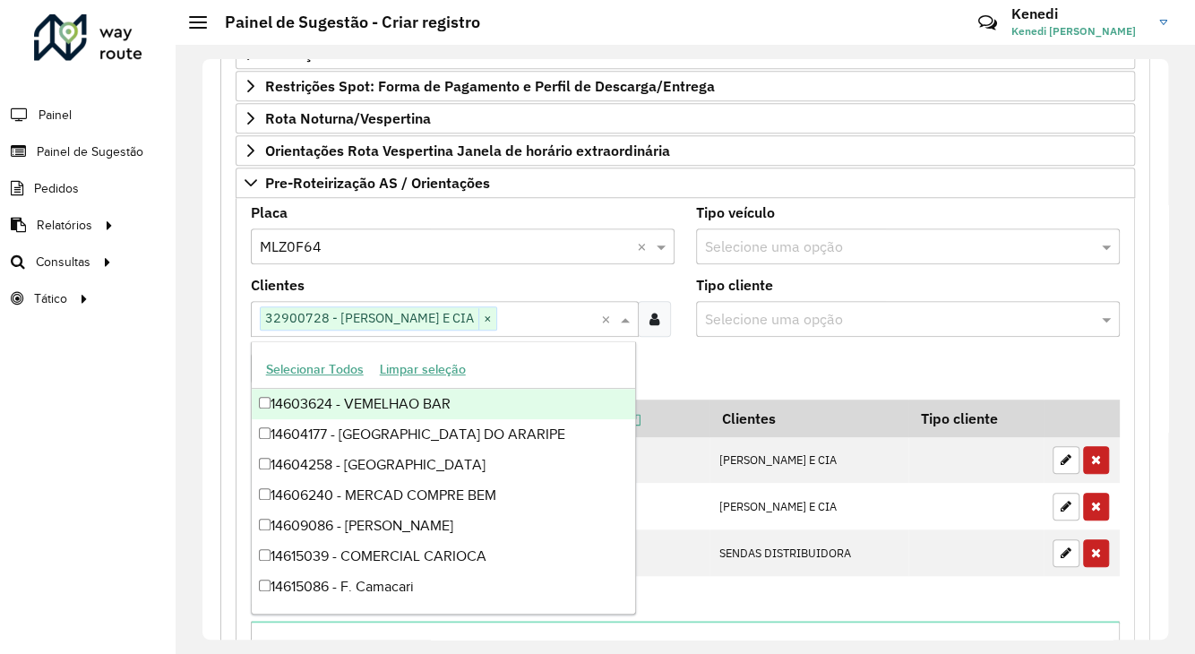
click at [682, 362] on formly-field "Adicionar" at bounding box center [685, 375] width 890 height 48
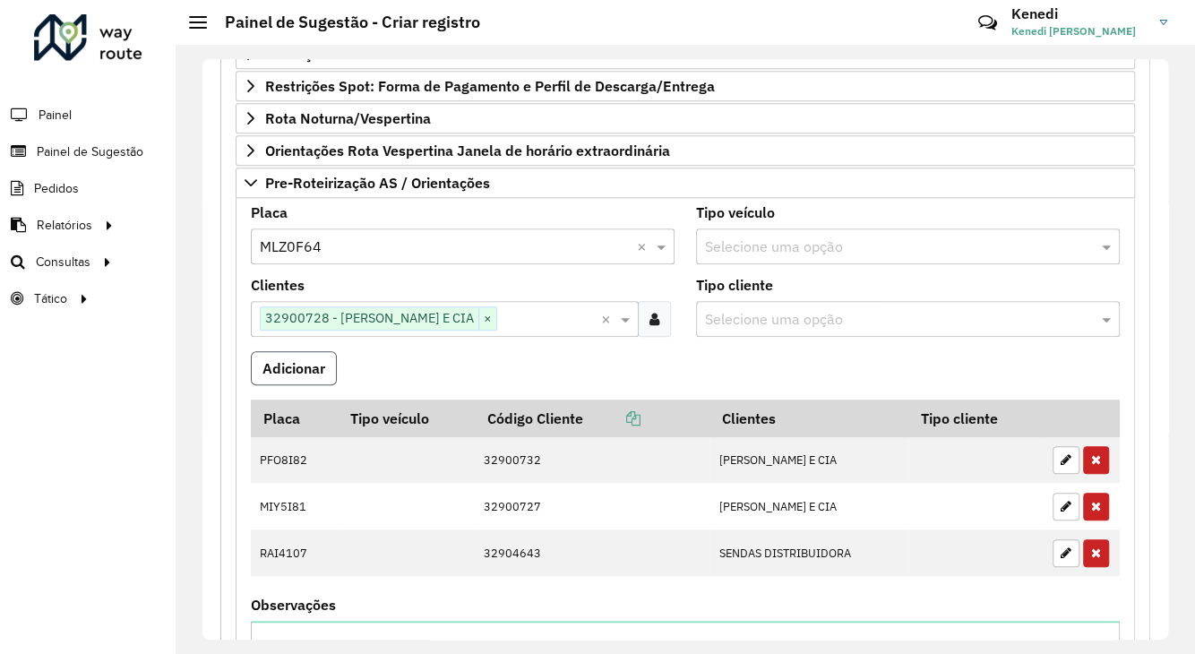
click at [287, 370] on button "Adicionar" at bounding box center [294, 368] width 86 height 34
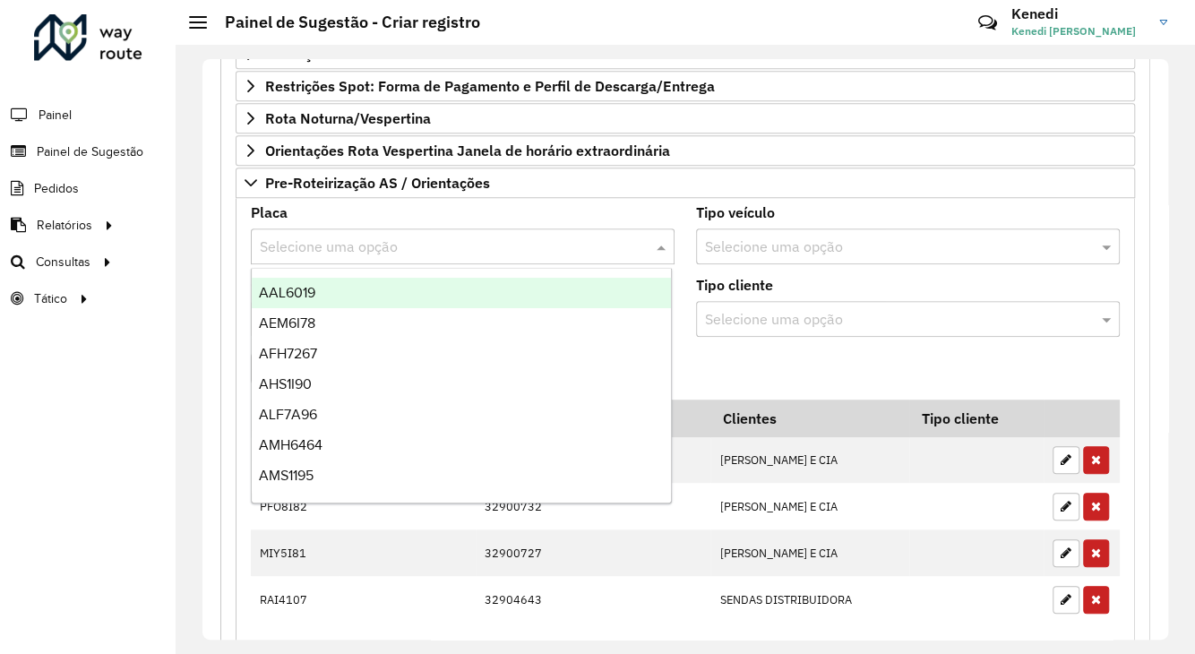
click at [356, 242] on input "text" at bounding box center [445, 246] width 370 height 21
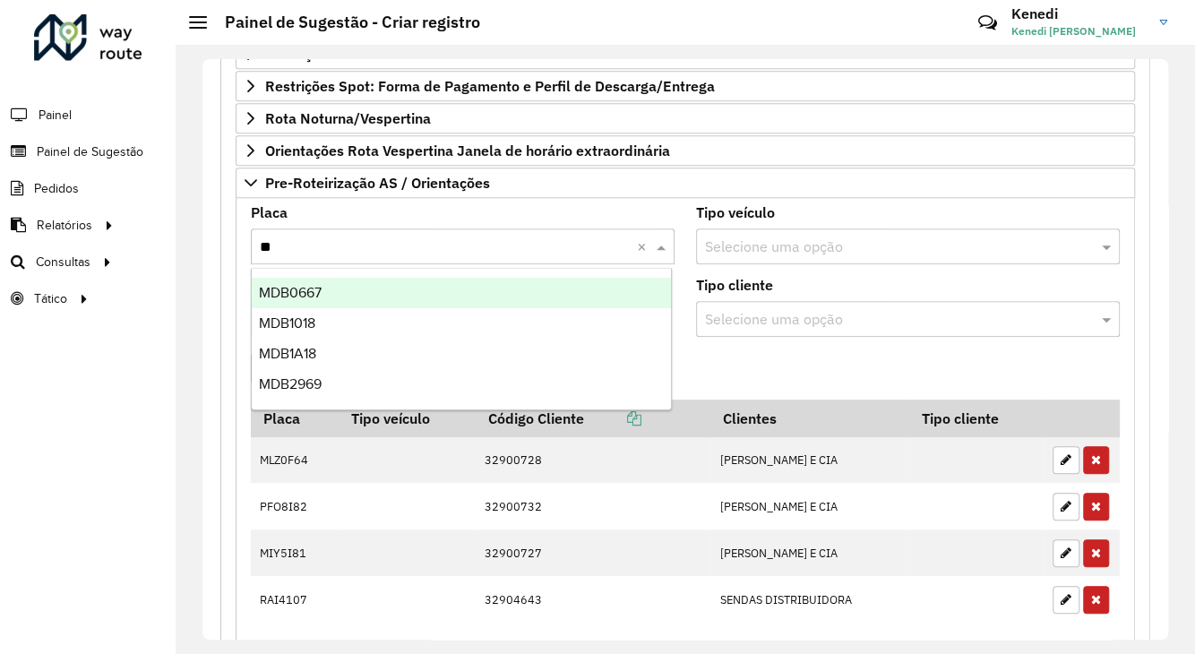
type input "***"
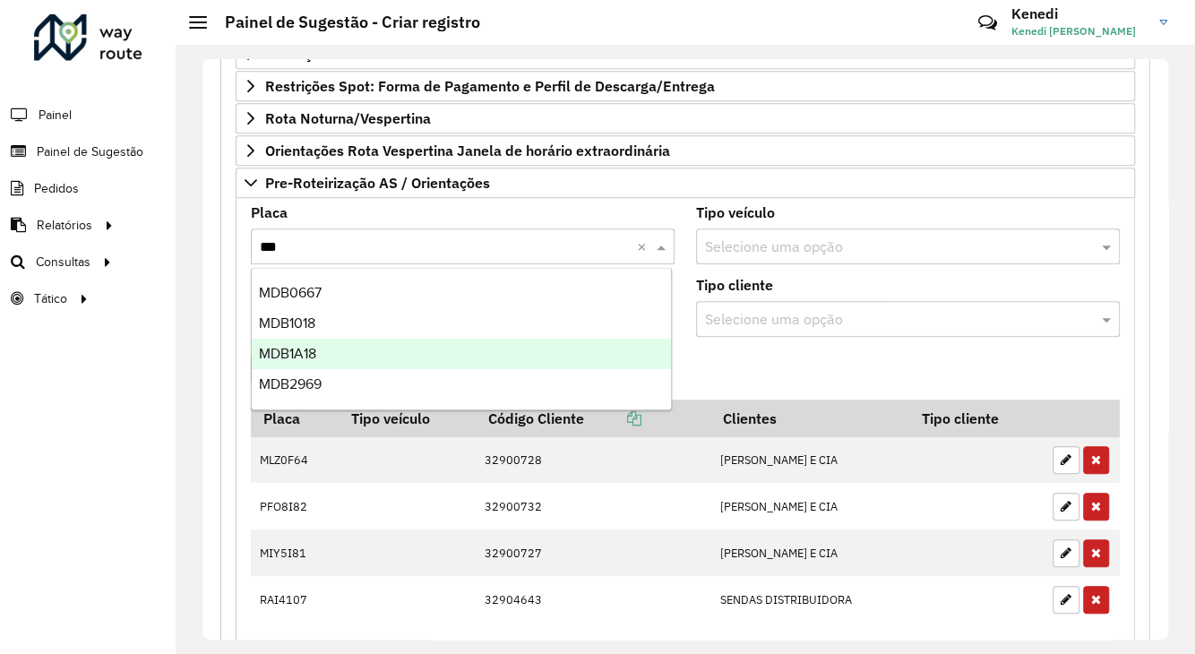
click at [310, 351] on span "MDB1A18" at bounding box center [287, 353] width 57 height 15
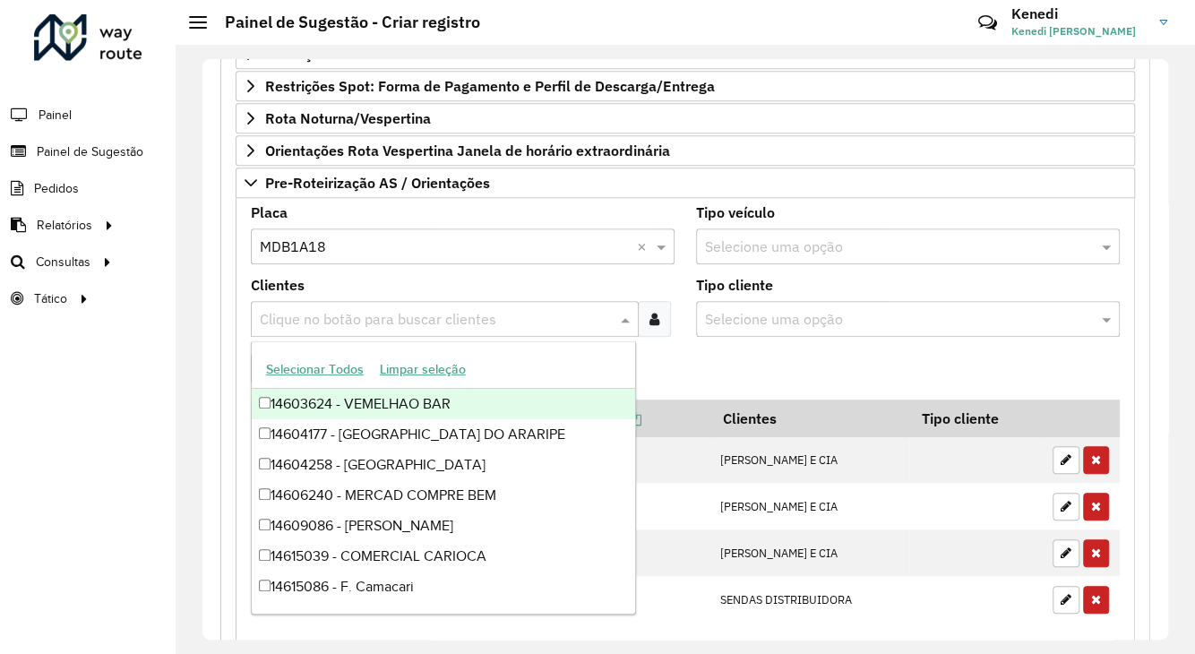
click at [343, 314] on input "text" at bounding box center [435, 319] width 361 height 21
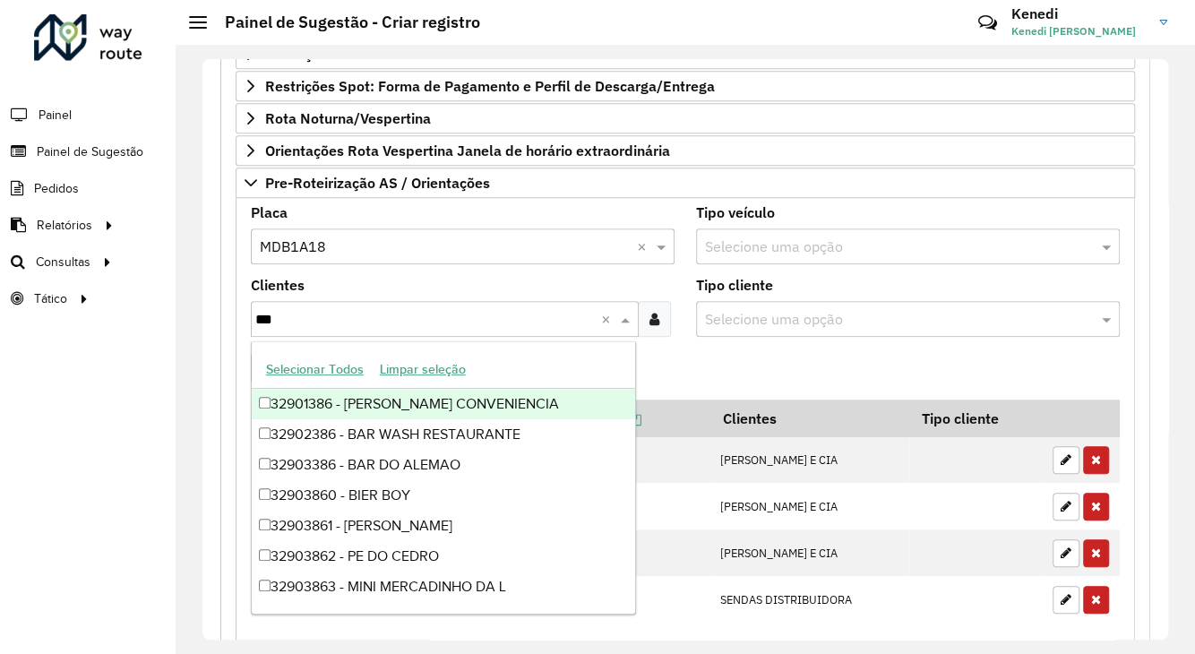
type input "****"
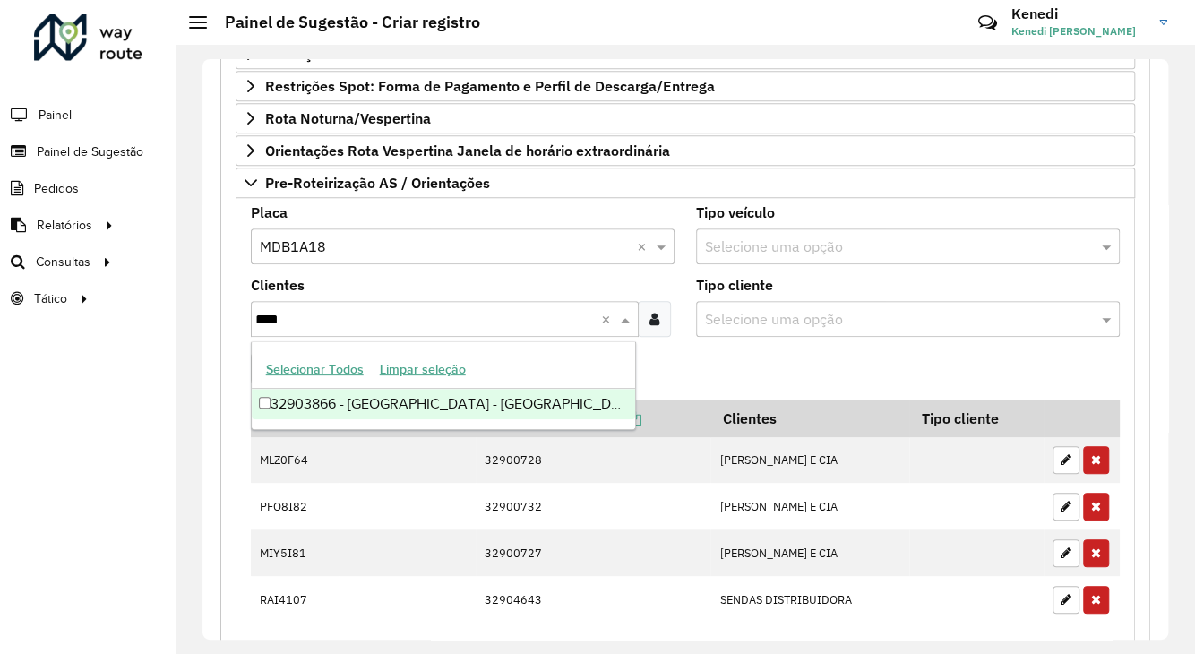
click at [338, 400] on div "32903866 - [GEOGRAPHIC_DATA] - [GEOGRAPHIC_DATA]" at bounding box center [443, 404] width 383 height 30
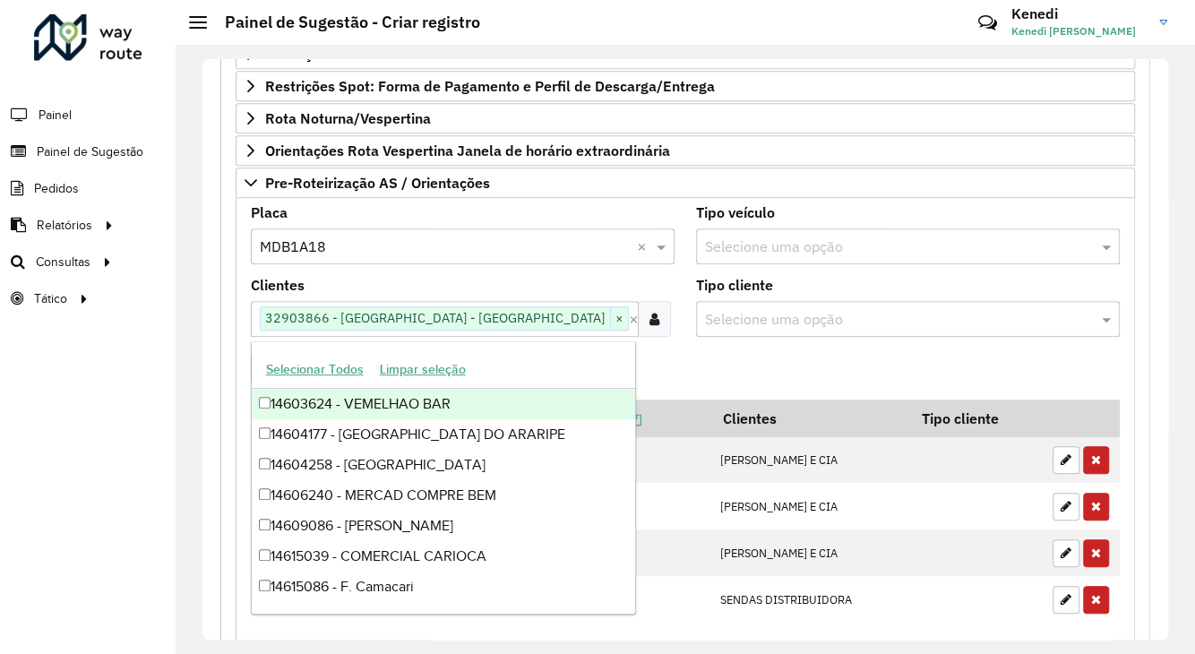
click at [701, 365] on formly-field "Adicionar" at bounding box center [685, 375] width 890 height 48
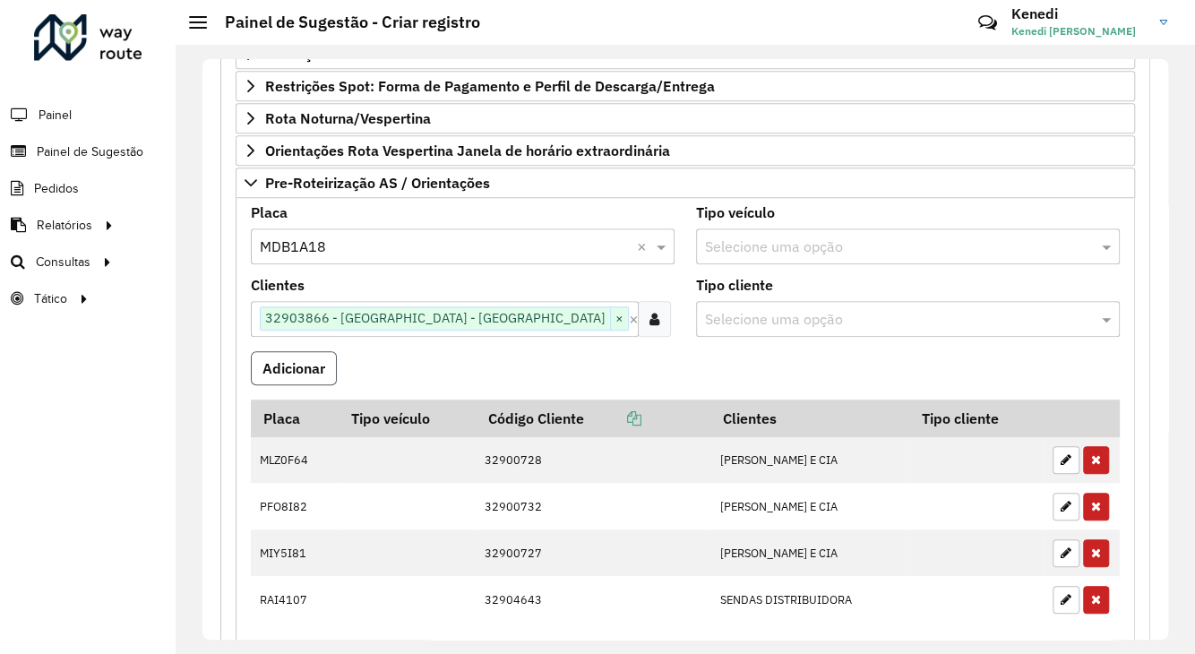
click at [305, 367] on button "Adicionar" at bounding box center [294, 368] width 86 height 34
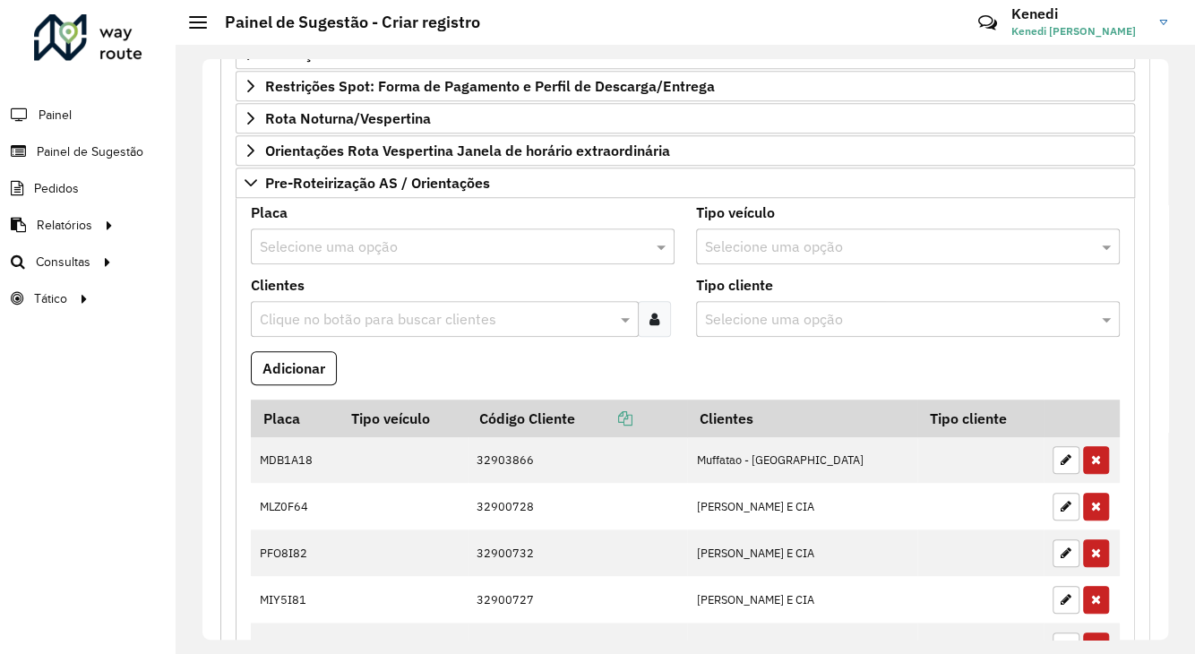
click at [339, 240] on input "text" at bounding box center [445, 246] width 370 height 21
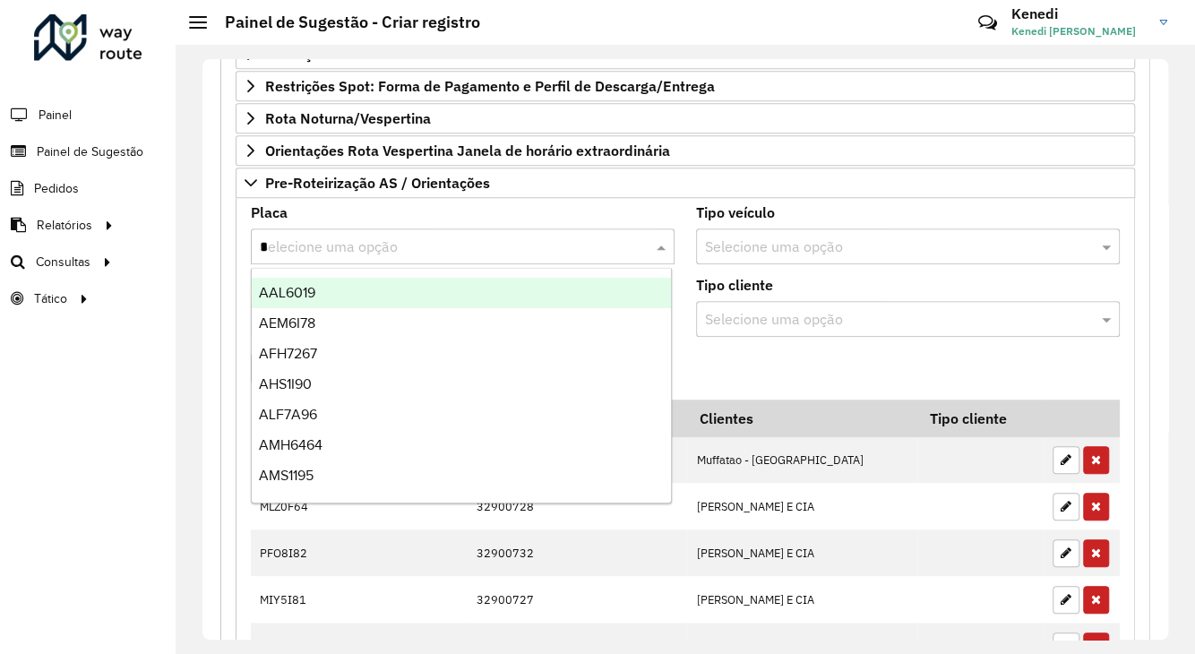
type input "**"
click at [309, 288] on span "REC0001" at bounding box center [288, 292] width 58 height 15
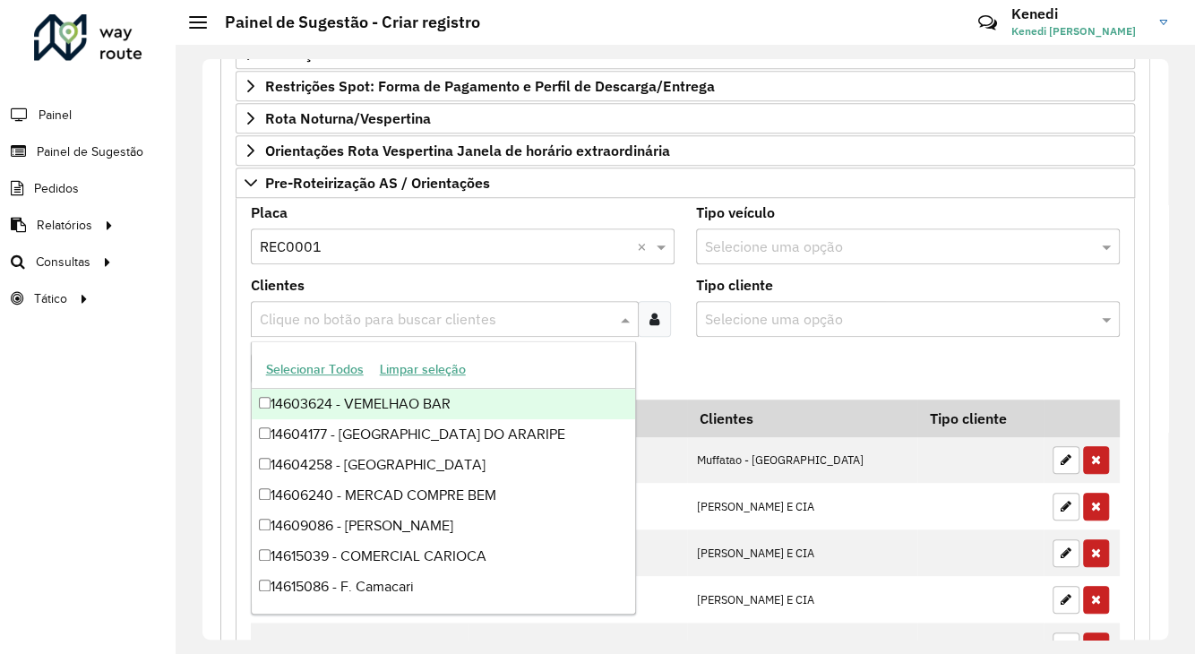
click at [304, 303] on div "Clique no botão para buscar clientes" at bounding box center [445, 319] width 388 height 36
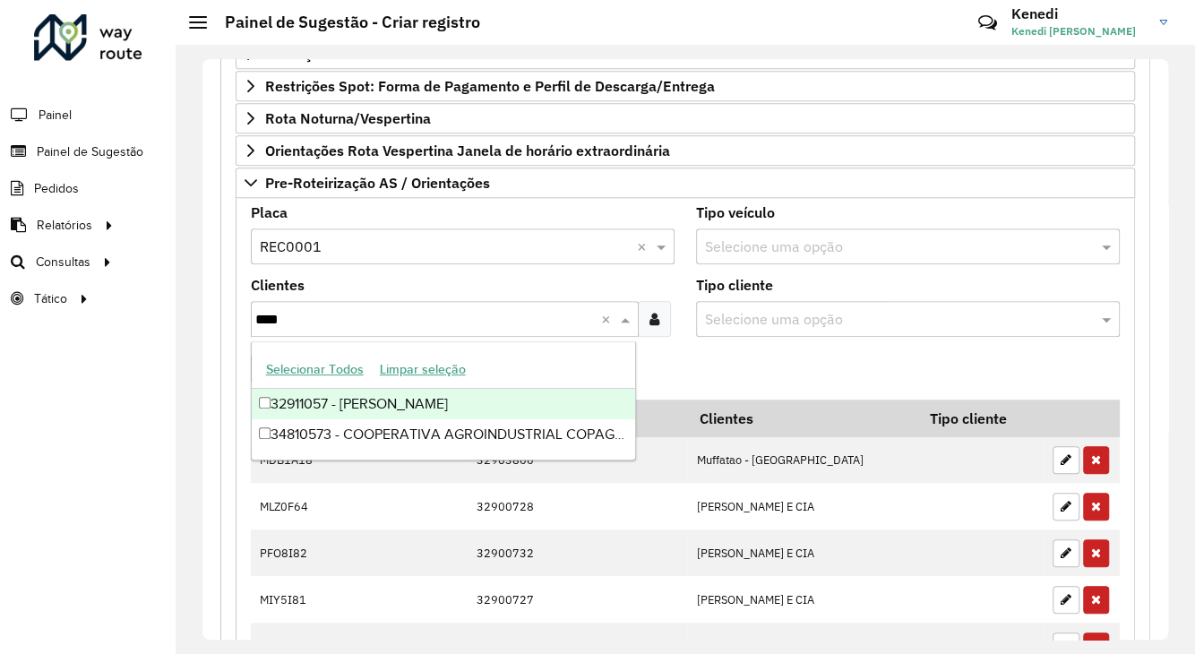
type input "*****"
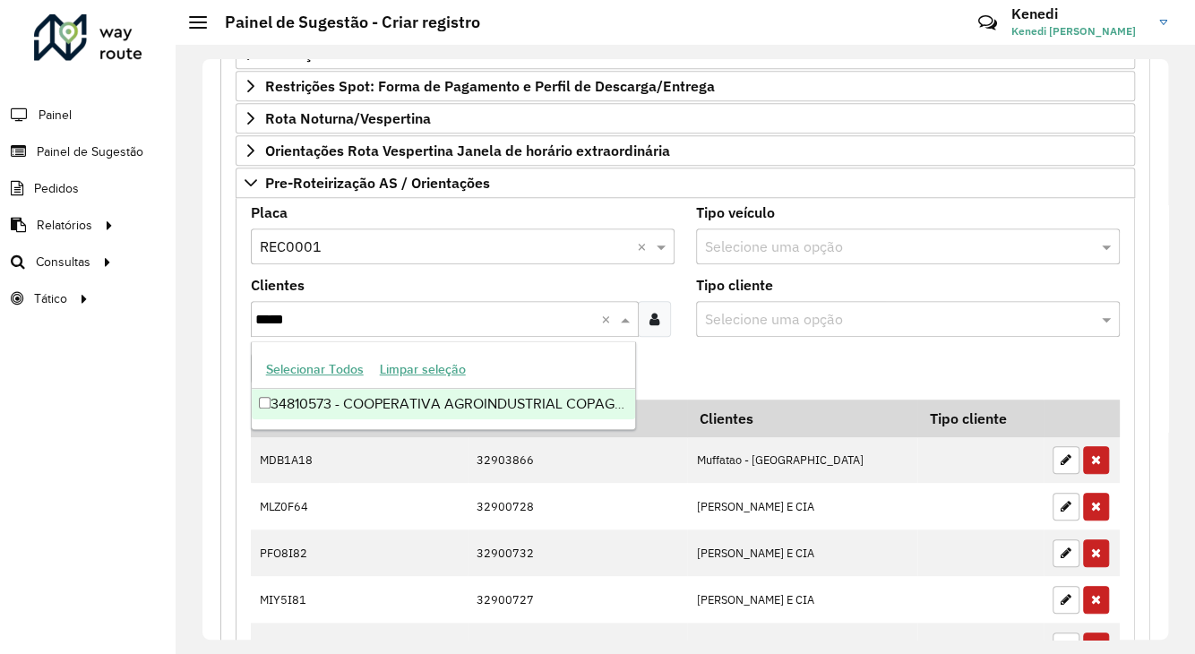
click at [310, 401] on div "34810573 - COOPERATIVA AGROINDUSTRIAL COPAGRIL" at bounding box center [443, 404] width 383 height 30
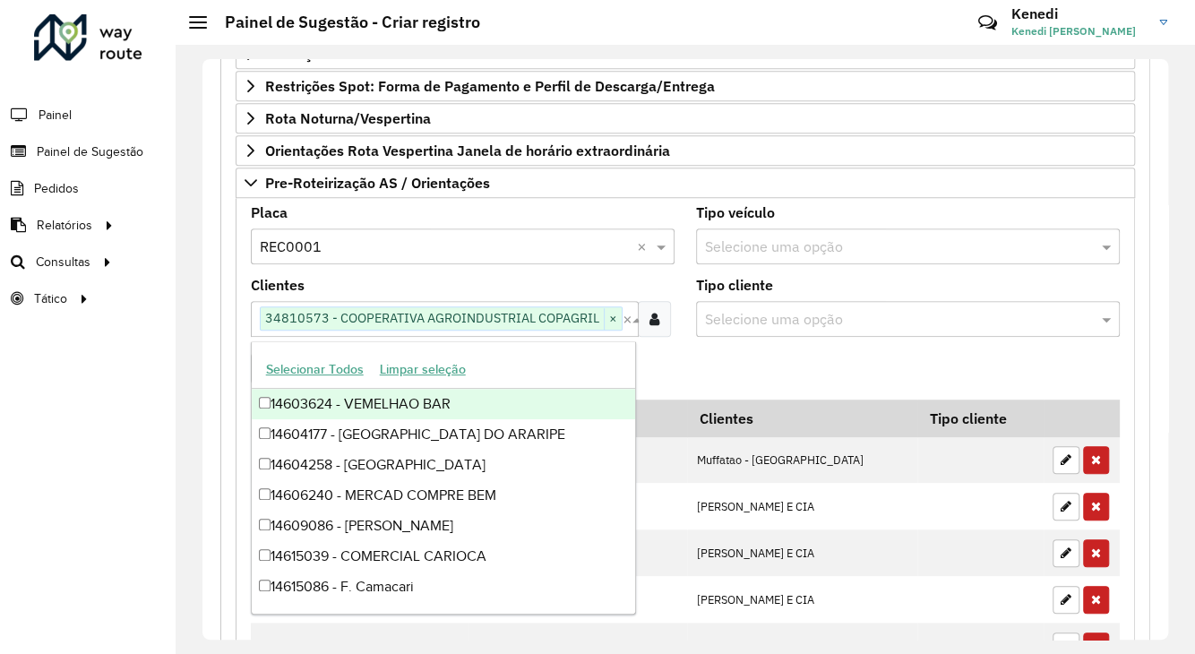
click at [677, 360] on formly-field "Adicionar" at bounding box center [685, 375] width 890 height 48
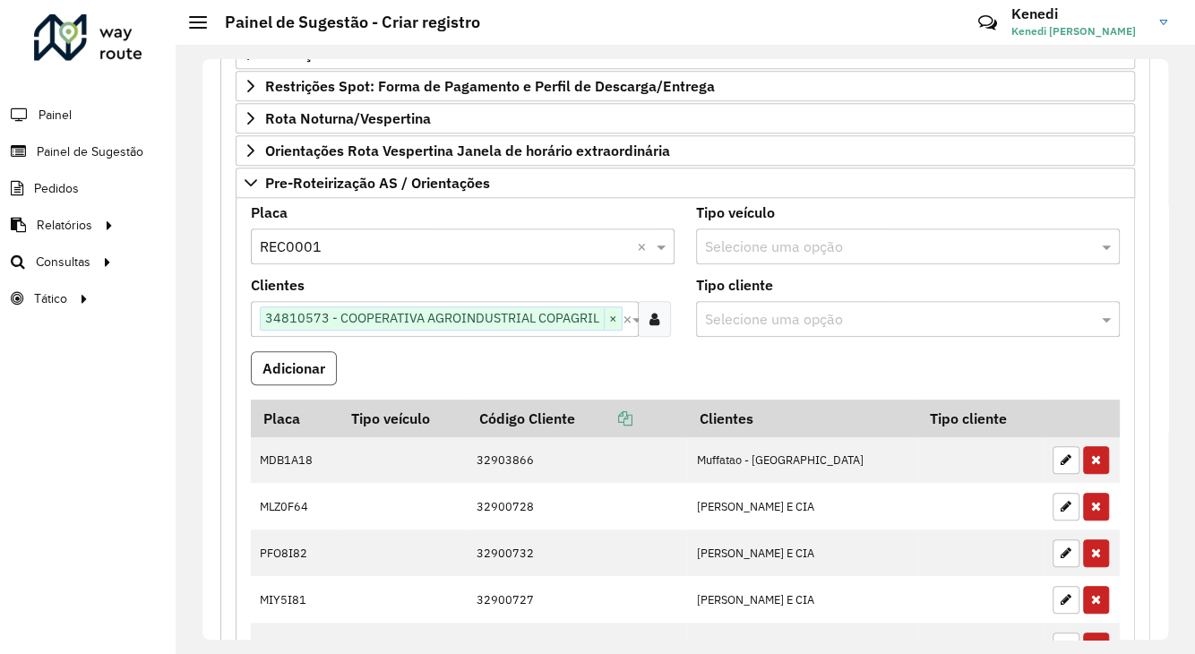
click at [270, 365] on button "Adicionar" at bounding box center [294, 368] width 86 height 34
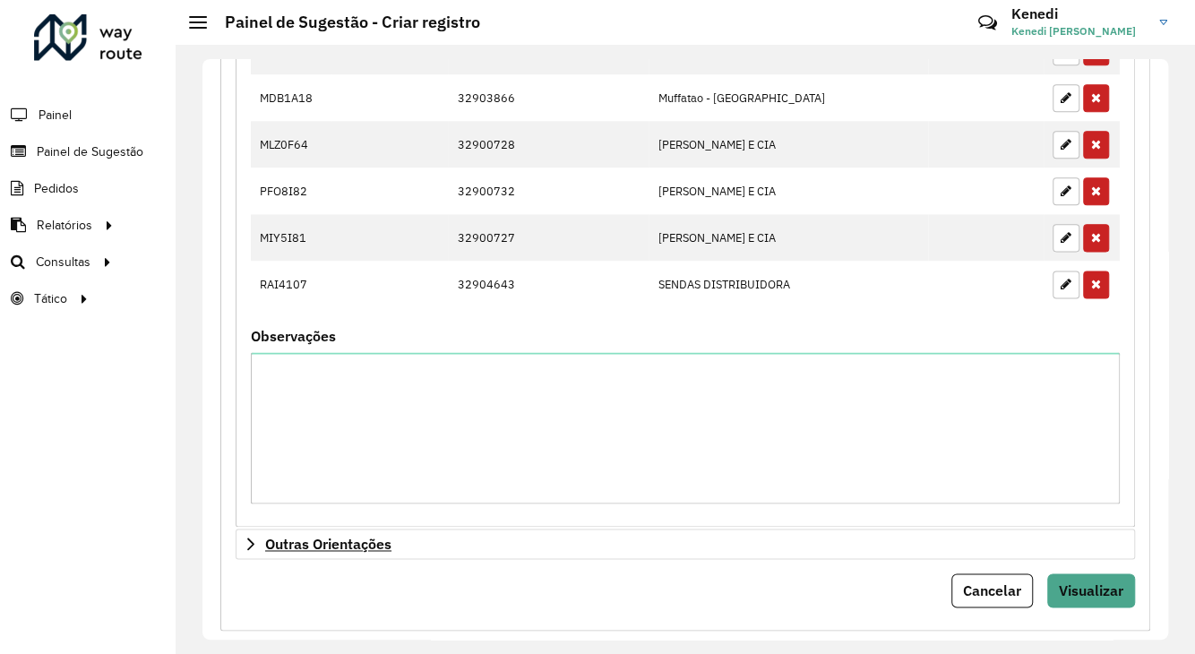
scroll to position [967, 0]
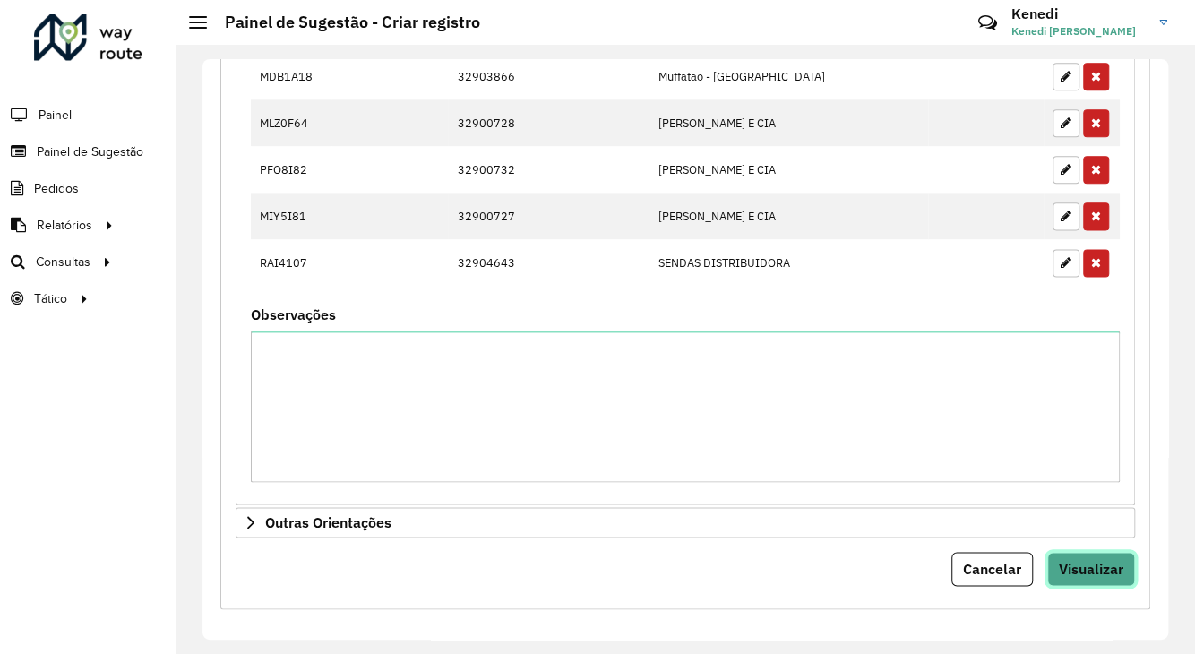
click at [1068, 560] on span "Visualizar" at bounding box center [1091, 569] width 64 height 18
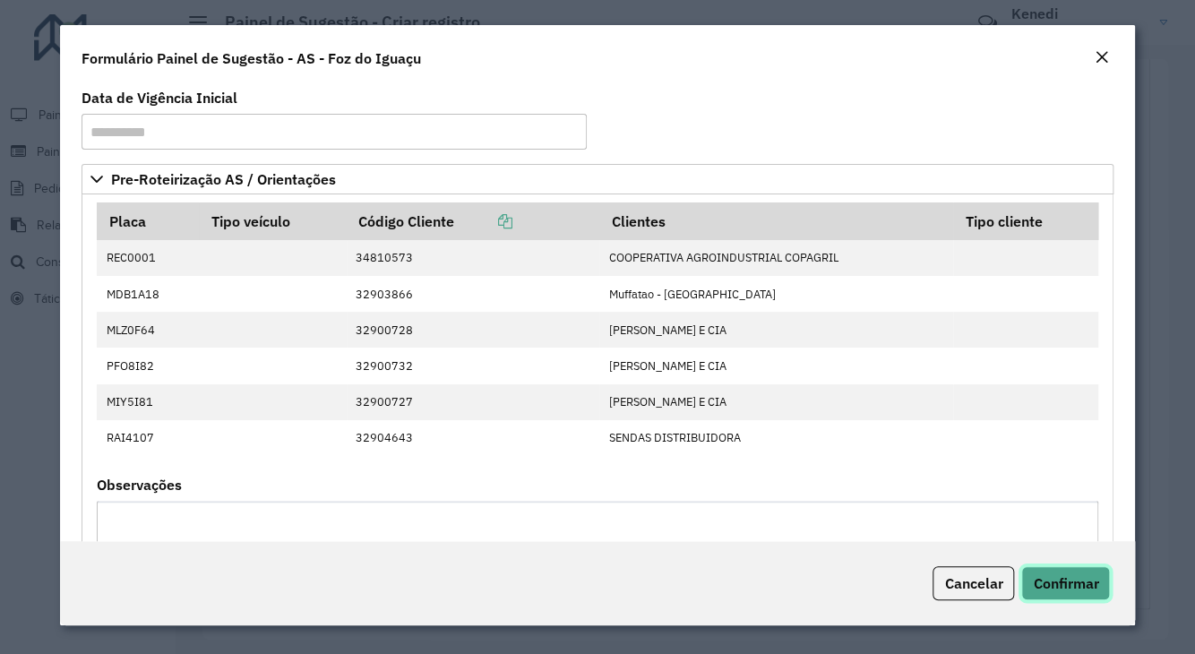
click at [1072, 583] on span "Confirmar" at bounding box center [1065, 583] width 65 height 18
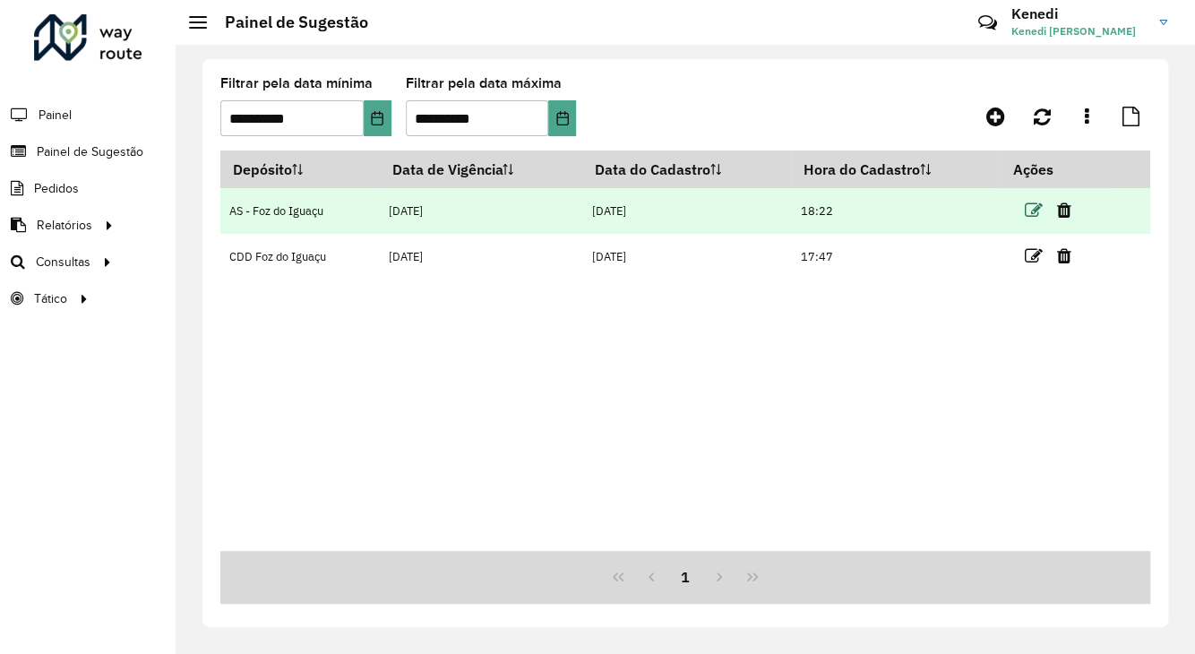
click at [1038, 205] on icon at bounding box center [1033, 211] width 18 height 18
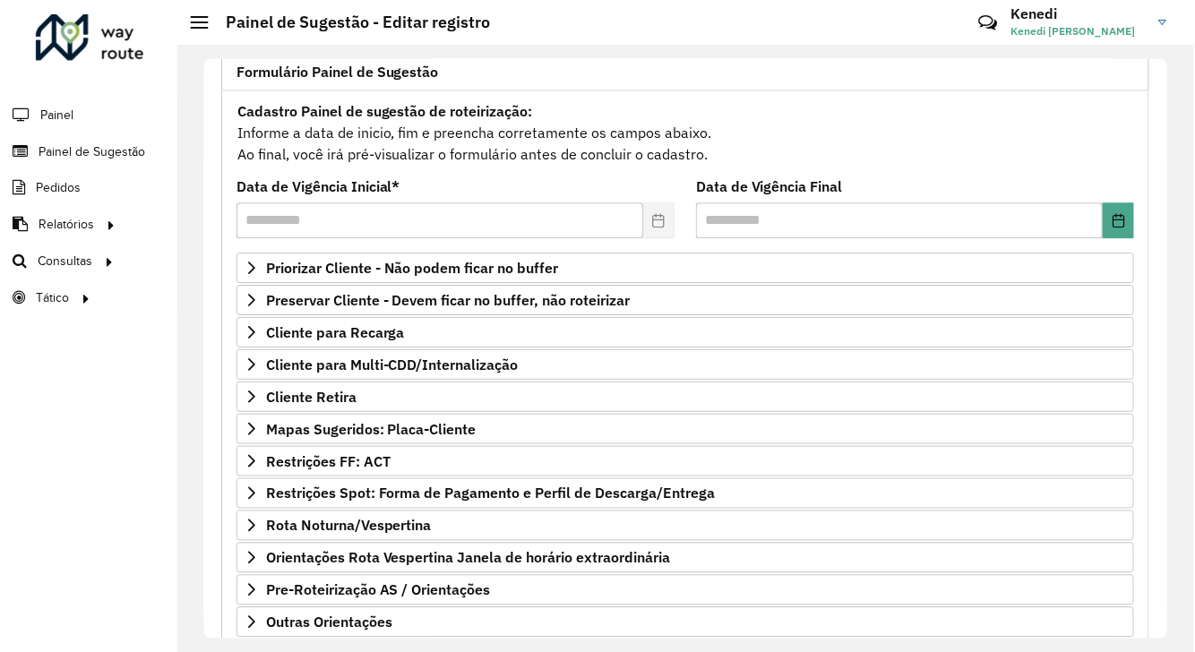
scroll to position [233, 0]
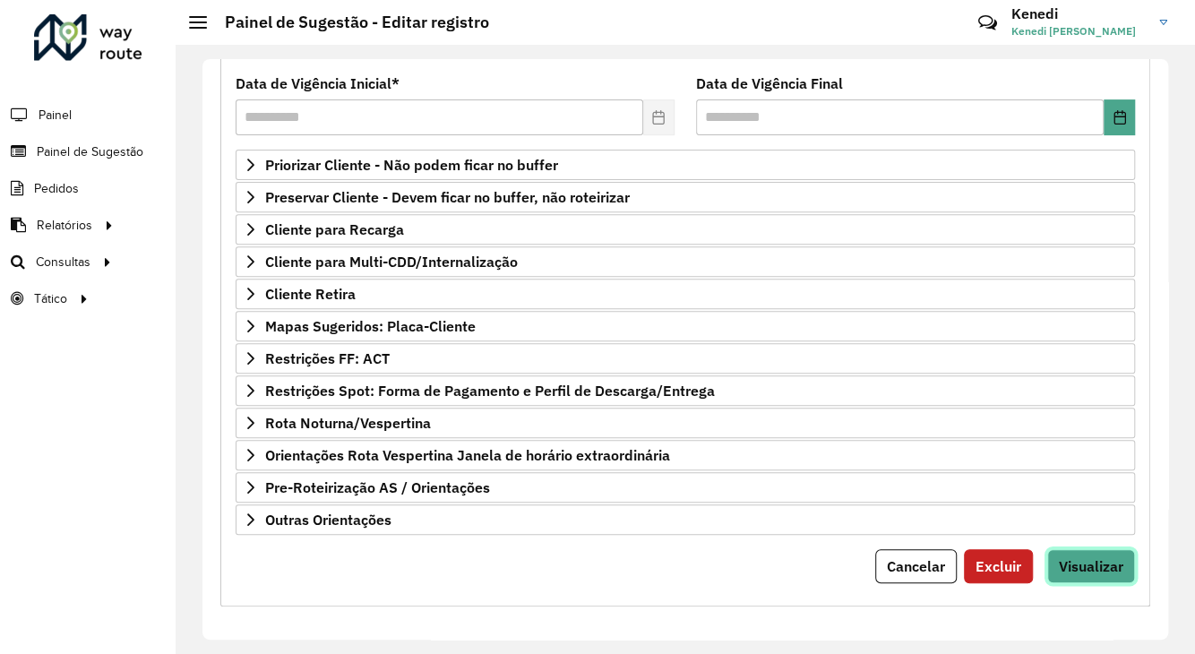
click at [1093, 574] on button "Visualizar" at bounding box center [1091, 566] width 88 height 34
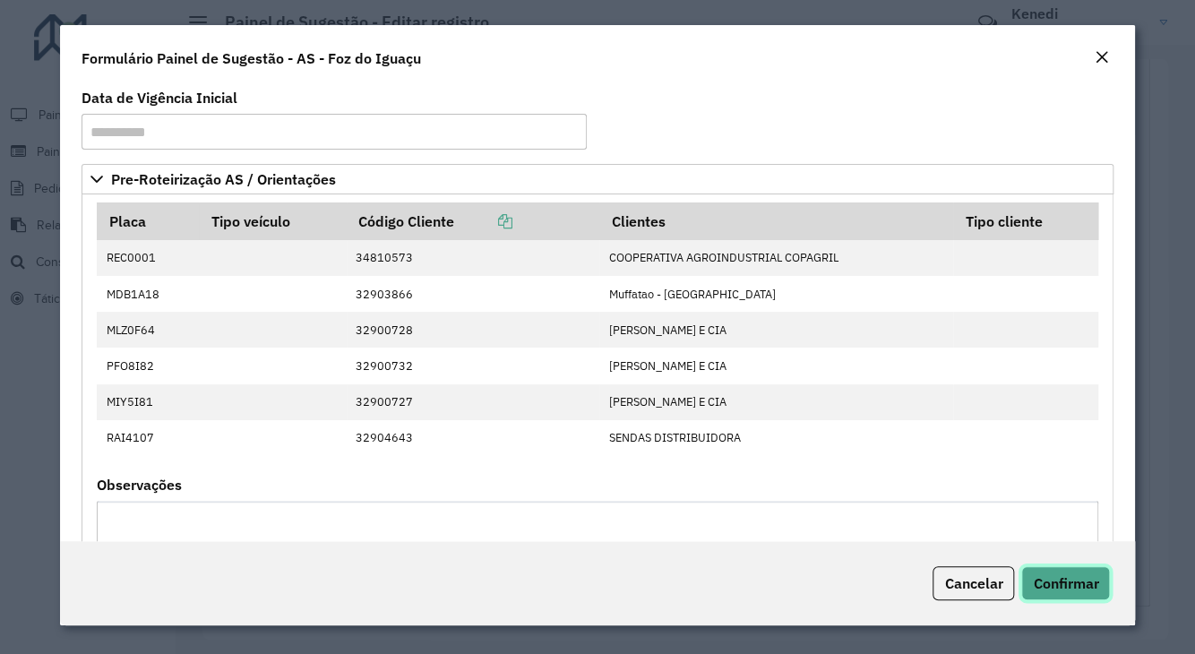
click at [1059, 589] on span "Confirmar" at bounding box center [1065, 583] width 65 height 18
